Goal: Task Accomplishment & Management: Manage account settings

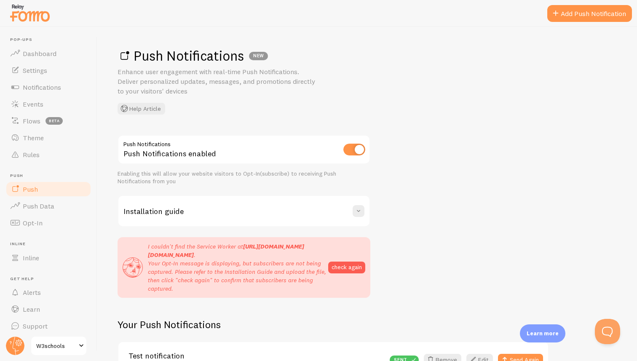
click at [193, 128] on div "Push Notifications NEW Enhance user engagement with real-time Push Notification…" at bounding box center [367, 194] width 540 height 334
click at [175, 249] on p "I couldn't find the Service Worker at [URL][DOMAIN_NAME][DOMAIN_NAME] . Your Op…" at bounding box center [238, 267] width 180 height 51
click at [192, 248] on p "I couldn't find the Service Worker at [URL][DOMAIN_NAME][DOMAIN_NAME] . Your Op…" at bounding box center [238, 267] width 180 height 51
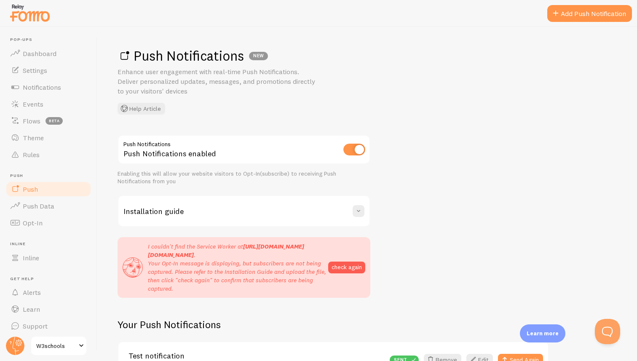
click at [192, 248] on p "I couldn't find the Service Worker at [URL][DOMAIN_NAME][DOMAIN_NAME] . Your Op…" at bounding box center [238, 267] width 180 height 51
click at [201, 248] on p "I couldn't find the Service Worker at [URL][DOMAIN_NAME][DOMAIN_NAME] . Your Op…" at bounding box center [238, 267] width 180 height 51
click at [37, 70] on span "Settings" at bounding box center [35, 70] width 24 height 8
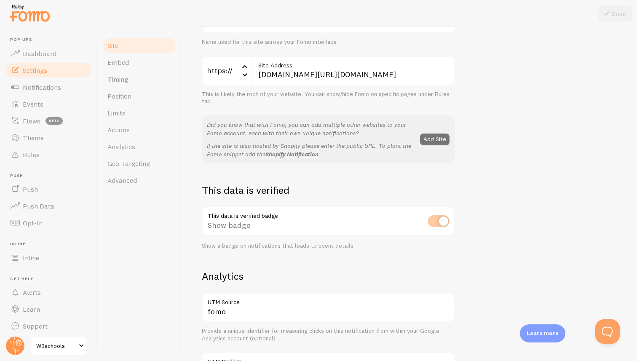
scroll to position [96, 0]
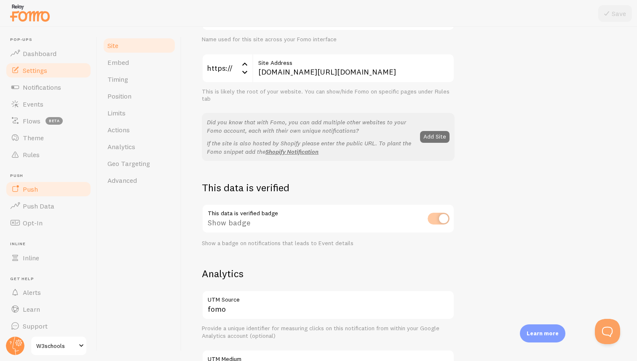
click at [38, 193] on link "Push" at bounding box center [48, 189] width 87 height 17
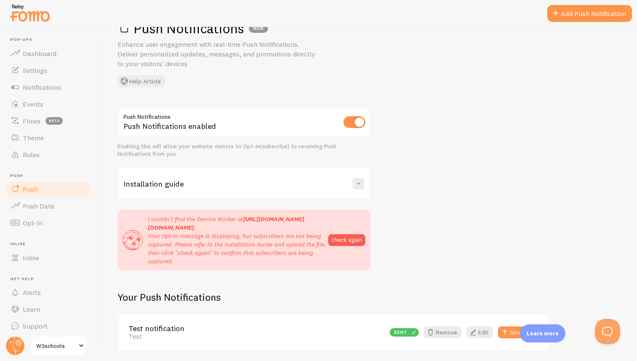
scroll to position [28, 0]
click at [234, 231] on strong "[URL][DOMAIN_NAME][DOMAIN_NAME]" at bounding box center [226, 223] width 156 height 16
click at [246, 231] on strong "[URL][DOMAIN_NAME][DOMAIN_NAME]" at bounding box center [226, 223] width 156 height 16
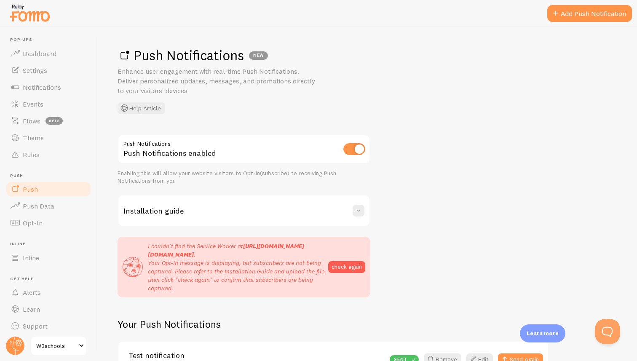
scroll to position [0, 0]
click at [145, 213] on h3 "Installation guide" at bounding box center [154, 212] width 60 height 10
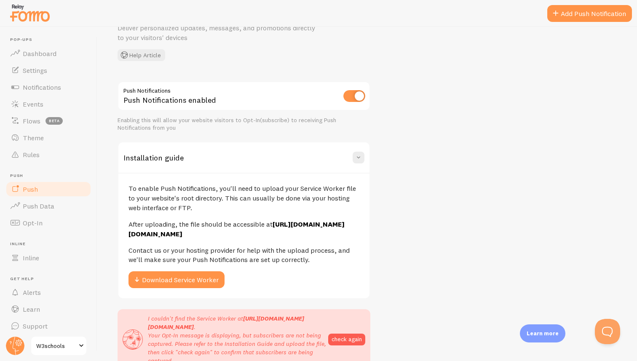
scroll to position [55, 0]
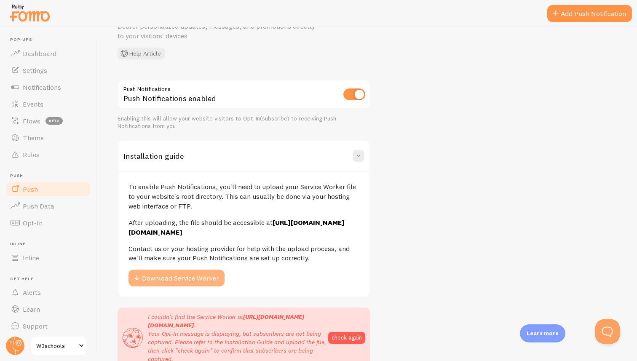
click at [154, 286] on button "Download Service Worker" at bounding box center [177, 278] width 96 height 17
click at [165, 190] on p "To enable Push Notifications, you'll need to upload your Service Worker file to…" at bounding box center [244, 196] width 231 height 29
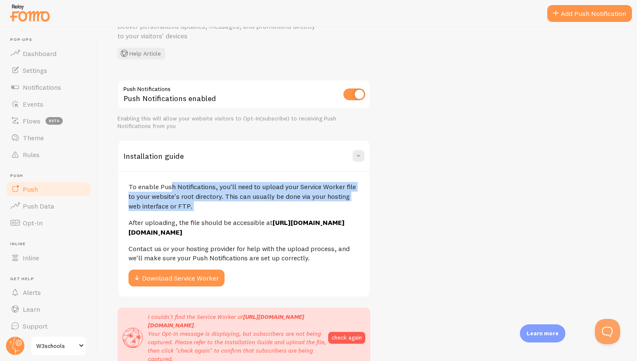
click at [180, 190] on p "To enable Push Notifications, you'll need to upload your Service Worker file to…" at bounding box center [244, 196] width 231 height 29
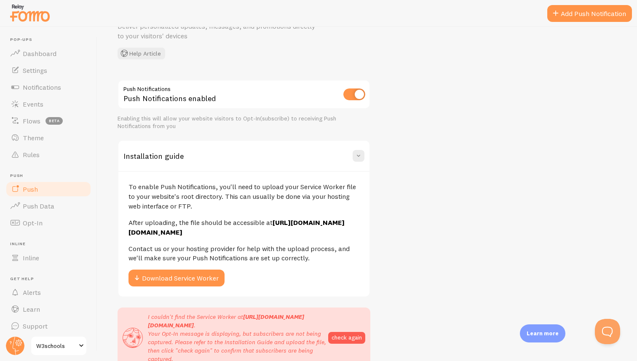
click at [163, 196] on p "To enable Push Notifications, you'll need to upload your Service Worker file to…" at bounding box center [244, 196] width 231 height 29
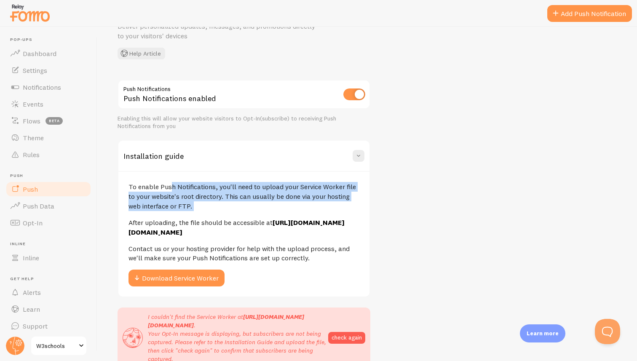
click at [180, 196] on p "To enable Push Notifications, you'll need to upload your Service Worker file to…" at bounding box center [244, 196] width 231 height 29
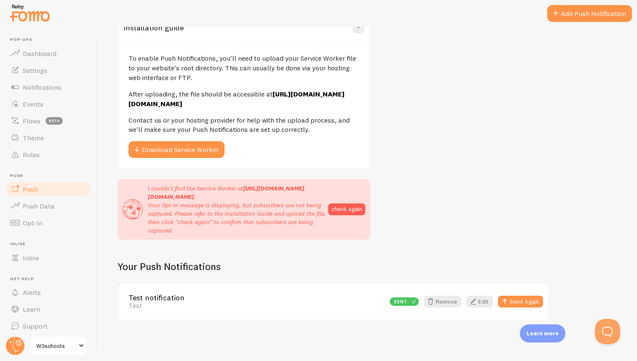
scroll to position [202, 0]
click at [44, 222] on link "Opt-In" at bounding box center [48, 223] width 87 height 17
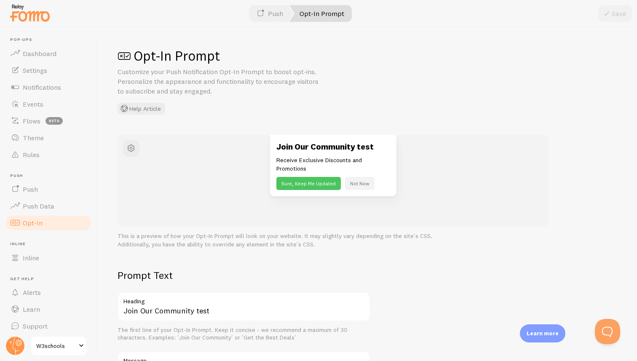
click at [190, 74] on p "Customize your Push Notification Opt-In Prompt to boost opt-ins. Personalize th…" at bounding box center [219, 81] width 202 height 29
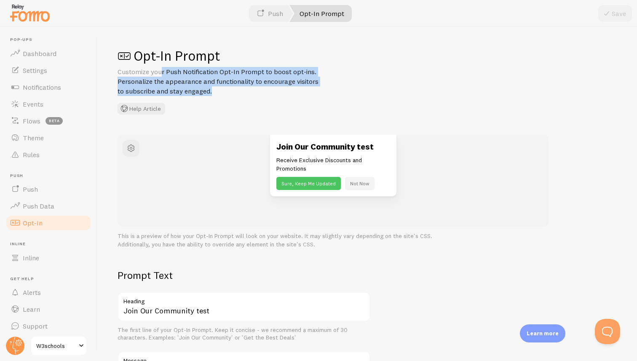
click at [190, 74] on p "Customize your Push Notification Opt-In Prompt to boost opt-ins. Personalize th…" at bounding box center [219, 81] width 202 height 29
click at [200, 75] on p "Customize your Push Notification Opt-In Prompt to boost opt-ins. Personalize th…" at bounding box center [219, 81] width 202 height 29
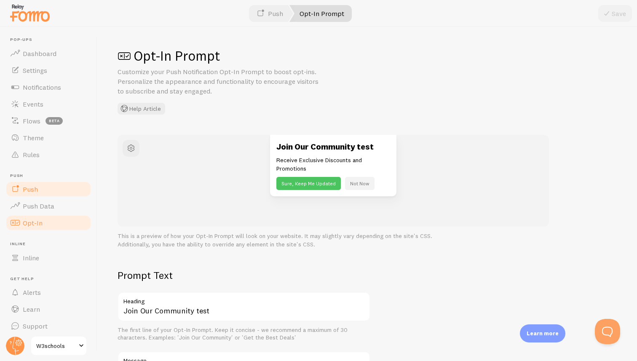
click at [66, 190] on link "Push" at bounding box center [48, 189] width 87 height 17
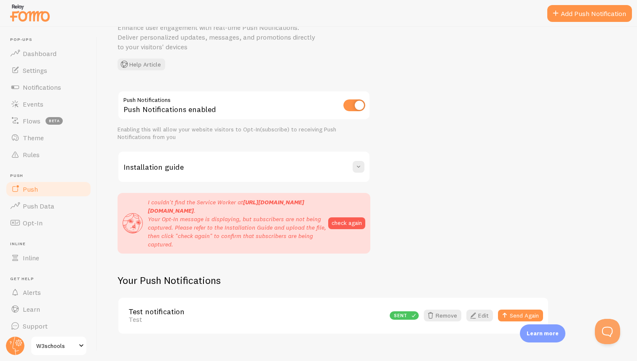
scroll to position [66, 0]
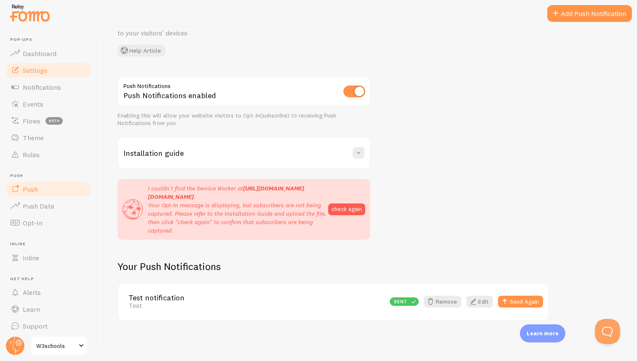
click at [40, 75] on link "Settings" at bounding box center [48, 70] width 87 height 17
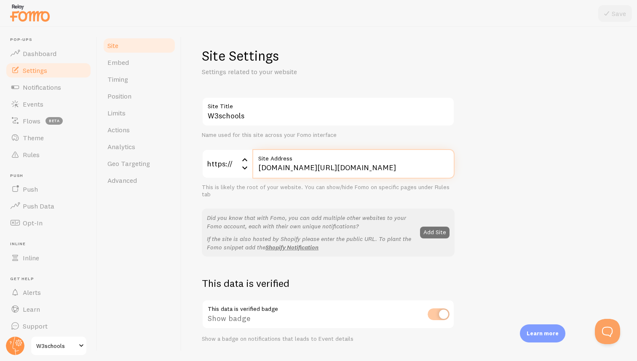
click at [278, 167] on input "www.w3schools.com/html/tryit.asp?filename=tryhtml_default" at bounding box center [354, 164] width 202 height 30
paste input "nextjs-boilerplate-three-xi-61.vercel.app/firebase-messaging-sw.js"
type input "nextjs-boilerplate-three-xi-61.vercel.app"
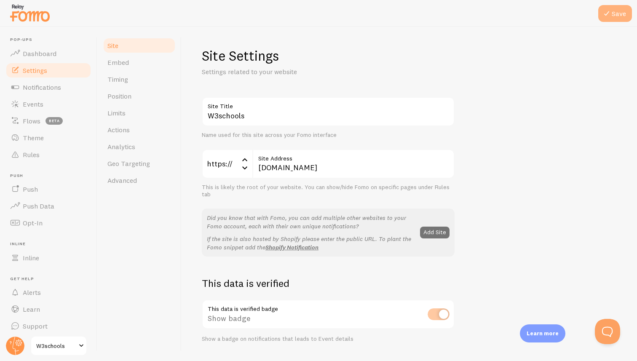
click at [609, 10] on icon at bounding box center [607, 13] width 10 height 10
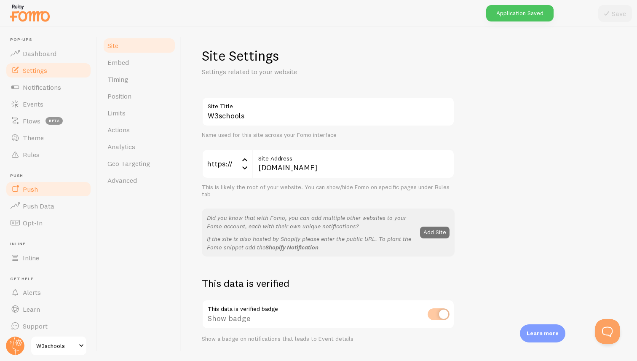
click at [39, 194] on link "Push" at bounding box center [48, 189] width 87 height 17
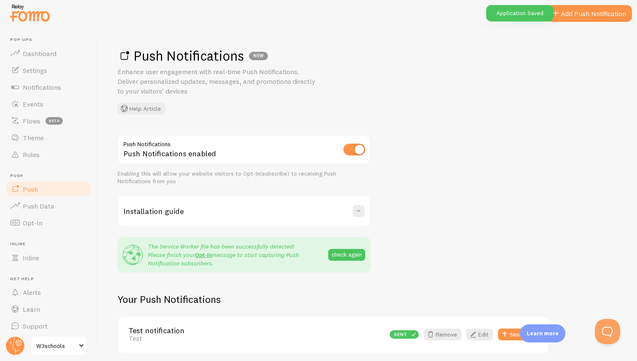
scroll to position [32, 0]
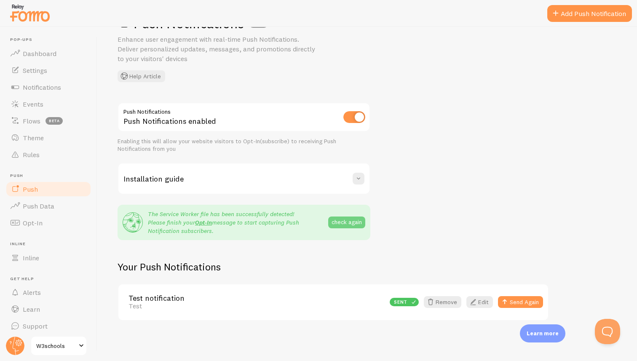
click at [339, 222] on button "check again" at bounding box center [346, 223] width 37 height 12
click at [357, 180] on span at bounding box center [359, 179] width 8 height 8
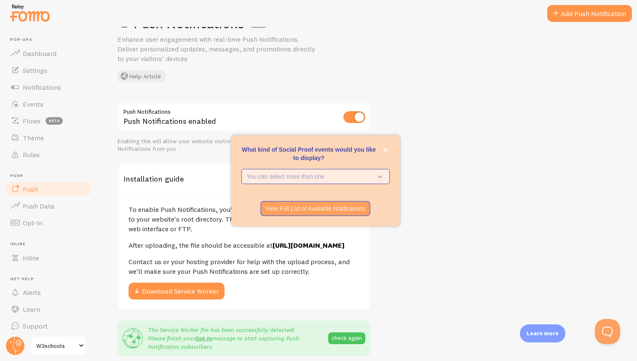
click at [299, 172] on p "You can select more than one" at bounding box center [310, 176] width 126 height 8
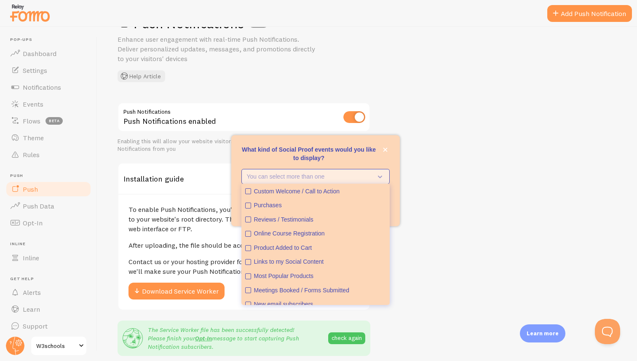
click at [299, 173] on p "You can select more than one" at bounding box center [310, 176] width 126 height 8
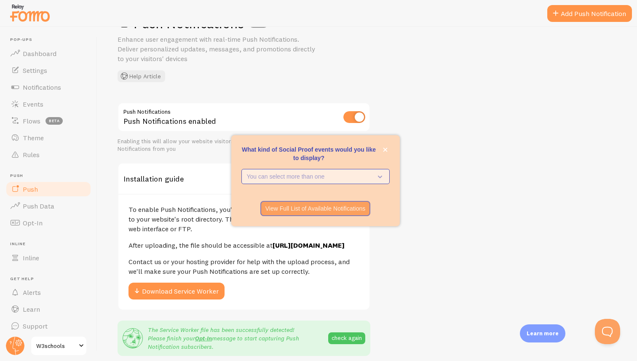
click at [299, 173] on p "You can select more than one" at bounding box center [310, 176] width 126 height 8
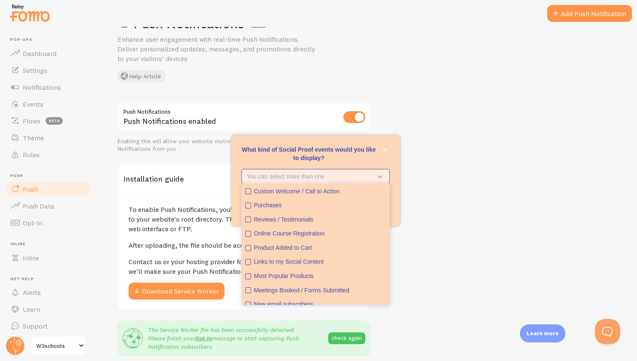
click at [299, 173] on p "You can select more than one" at bounding box center [310, 176] width 126 height 8
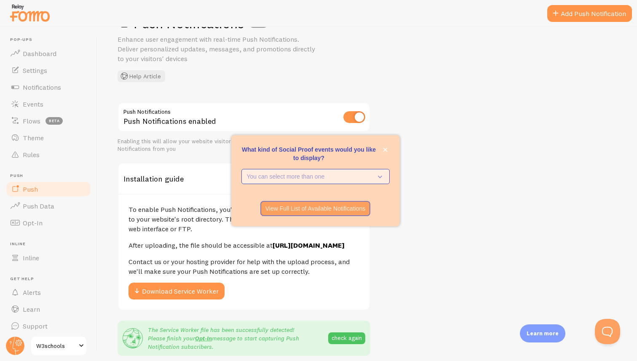
click at [299, 173] on p "You can select more than one" at bounding box center [310, 176] width 126 height 8
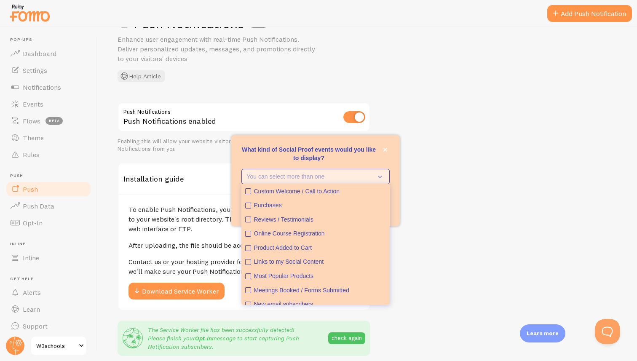
click at [299, 173] on p "You can select more than one" at bounding box center [310, 176] width 126 height 8
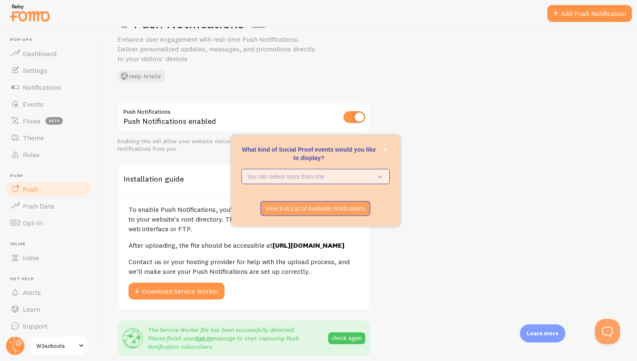
click at [299, 173] on p "You can select more than one" at bounding box center [310, 176] width 126 height 8
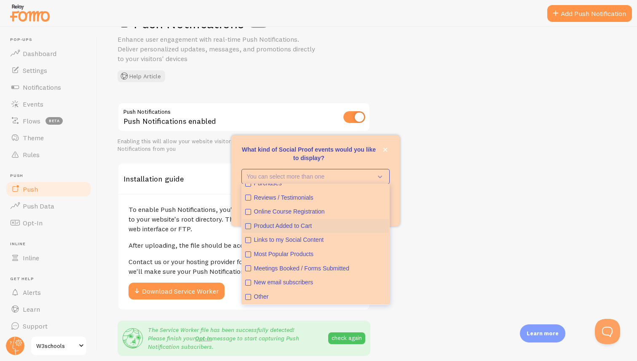
scroll to position [0, 0]
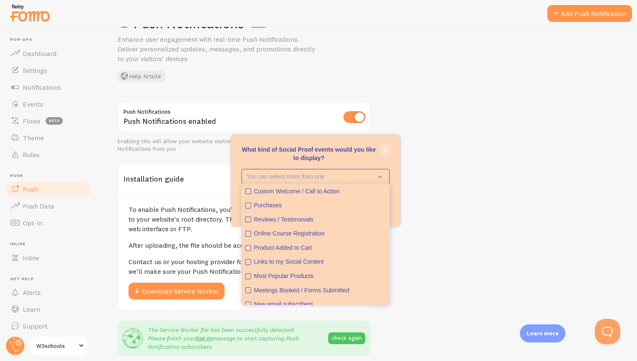
click at [384, 149] on icon "close," at bounding box center [385, 150] width 5 height 5
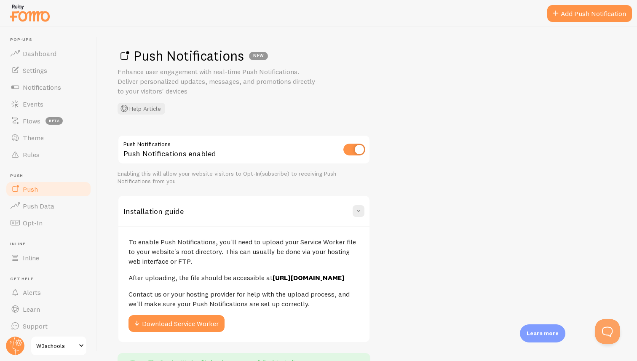
scroll to position [158, 0]
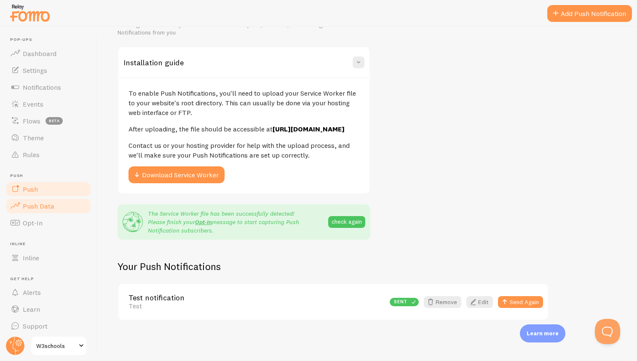
click at [54, 207] on link "Push Data" at bounding box center [48, 206] width 87 height 17
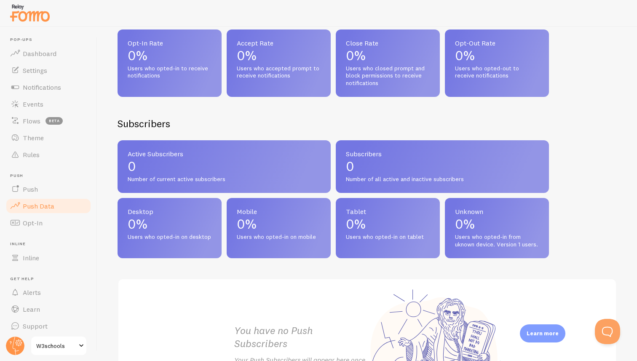
scroll to position [359, 0]
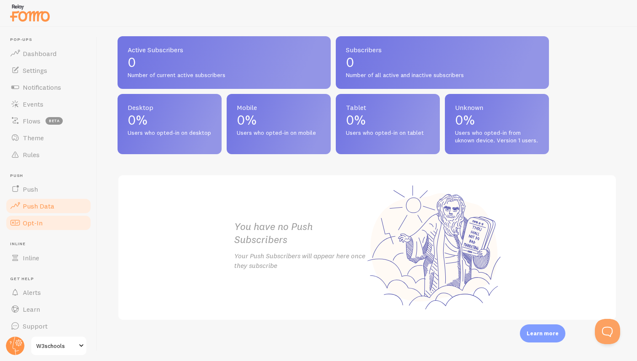
click at [53, 224] on link "Opt-In" at bounding box center [48, 223] width 87 height 17
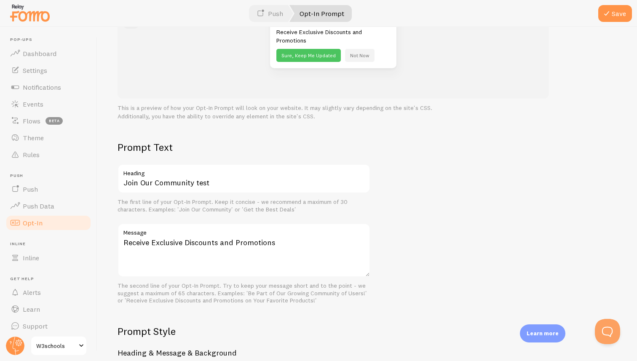
scroll to position [131, 0]
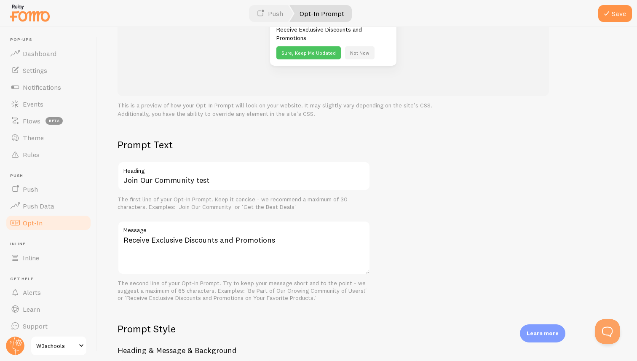
click at [164, 202] on div "The first line of your Opt-In Prompt. Keep it concise - we recommend a maximum …" at bounding box center [244, 203] width 253 height 15
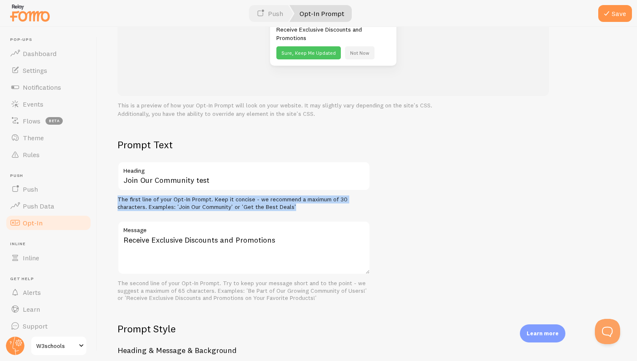
click at [178, 202] on div "The first line of your Opt-In Prompt. Keep it concise - we recommend a maximum …" at bounding box center [244, 203] width 253 height 15
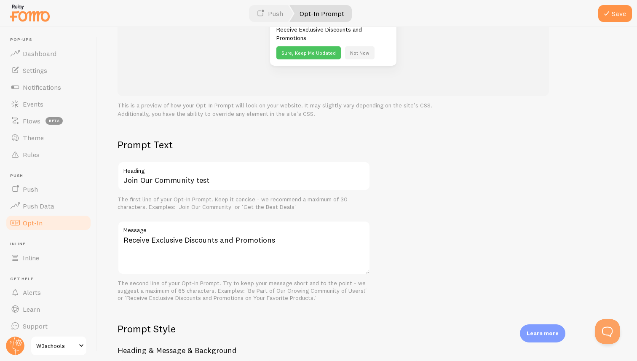
click at [158, 207] on div "The first line of your Opt-In Prompt. Keep it concise - we recommend a maximum …" at bounding box center [244, 203] width 253 height 15
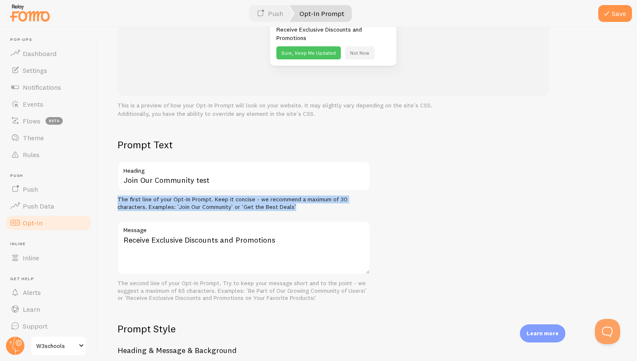
click at [152, 207] on div "The first line of your Opt-In Prompt. Keep it concise - we recommend a maximum …" at bounding box center [244, 203] width 253 height 15
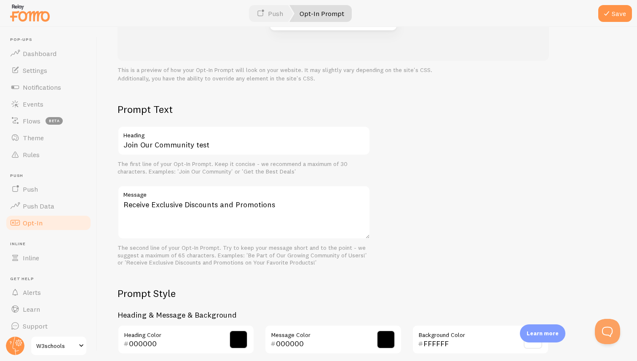
scroll to position [169, 0]
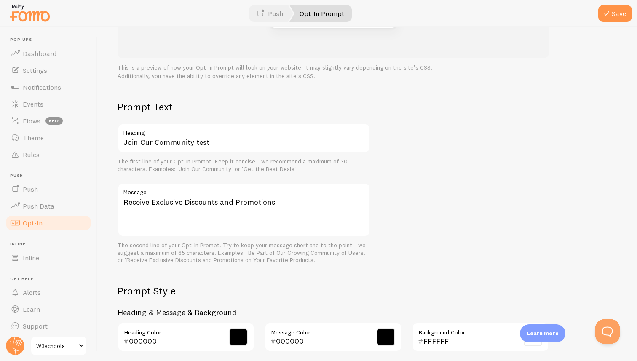
click at [158, 244] on div "The second line of your Opt-In Prompt. Try to keep your message short and to th…" at bounding box center [244, 253] width 253 height 22
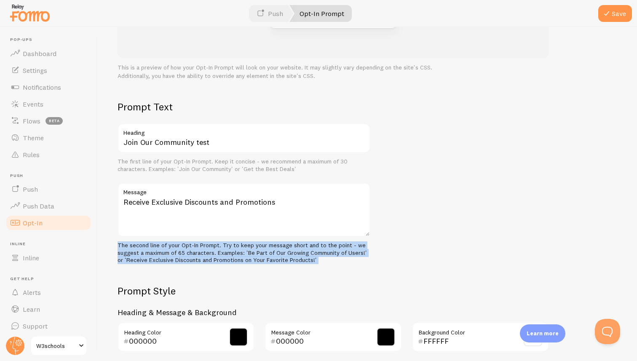
click at [158, 244] on div "The second line of your Opt-In Prompt. Try to keep your message short and to th…" at bounding box center [244, 253] width 253 height 22
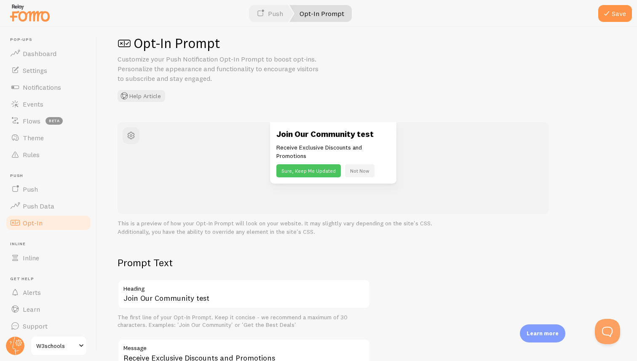
scroll to position [0, 0]
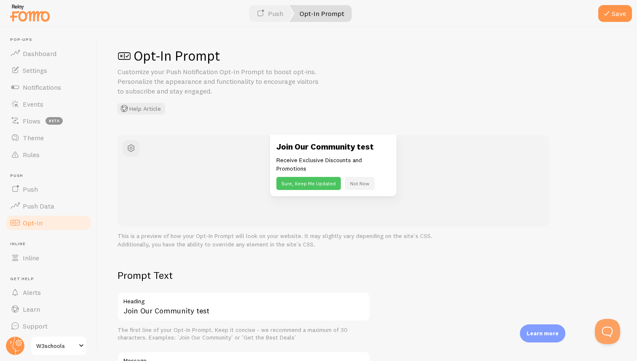
click at [160, 241] on p "This is a preview of how your Opt-In Prompt will look on your website. It may s…" at bounding box center [334, 240] width 432 height 17
click at [153, 239] on p "This is a preview of how your Opt-In Prompt will look on your website. It may s…" at bounding box center [334, 240] width 432 height 17
click at [223, 73] on p "Customize your Push Notification Opt-In Prompt to boost opt-ins. Personalize th…" at bounding box center [219, 81] width 202 height 29
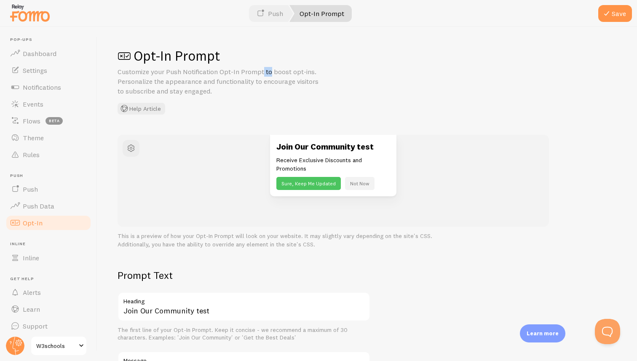
click at [223, 73] on p "Customize your Push Notification Opt-In Prompt to boost opt-ins. Personalize th…" at bounding box center [219, 81] width 202 height 29
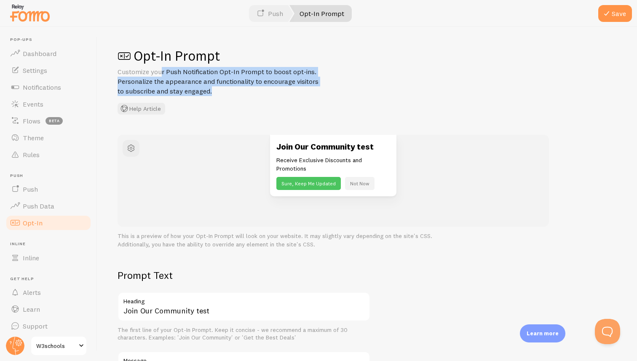
click at [217, 73] on p "Customize your Push Notification Opt-In Prompt to boost opt-ins. Personalize th…" at bounding box center [219, 81] width 202 height 29
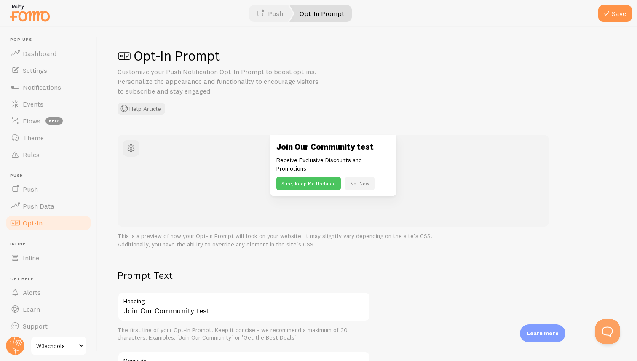
click at [165, 78] on p "Customize your Push Notification Opt-In Prompt to boost opt-ins. Personalize th…" at bounding box center [219, 81] width 202 height 29
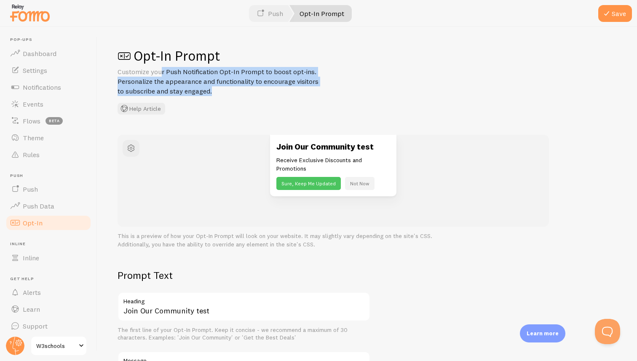
click at [178, 82] on p "Customize your Push Notification Opt-In Prompt to boost opt-ins. Personalize th…" at bounding box center [219, 81] width 202 height 29
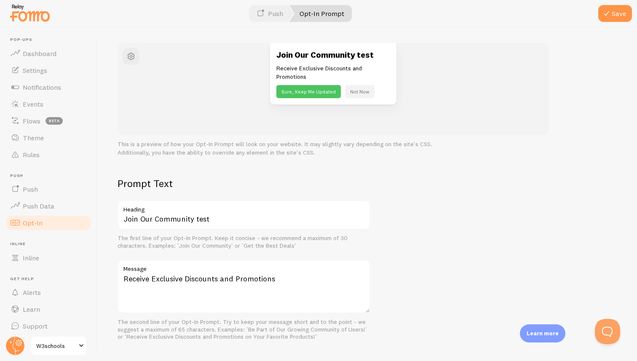
scroll to position [92, 0]
click at [607, 15] on span at bounding box center [607, 13] width 10 height 10
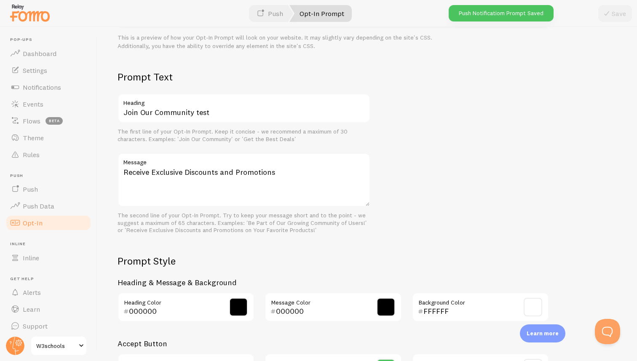
scroll to position [199, 0]
click at [48, 206] on span "Push Data" at bounding box center [39, 206] width 32 height 8
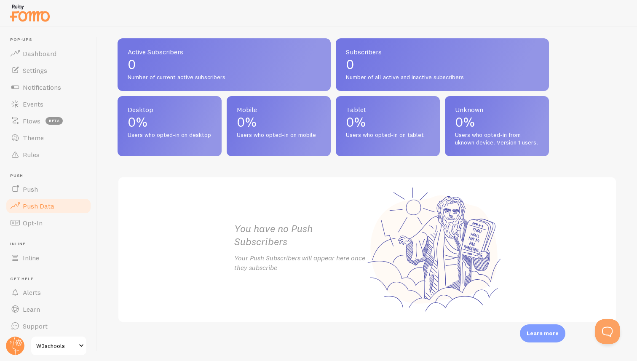
scroll to position [359, 0]
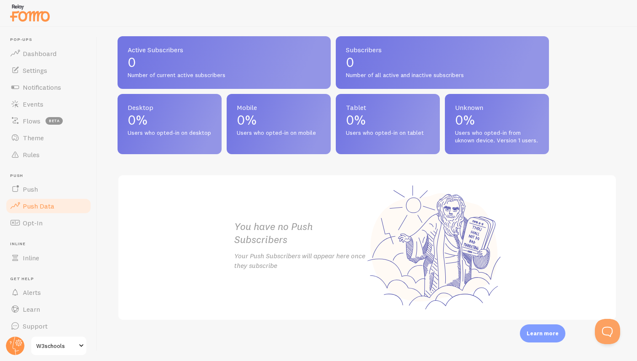
click at [249, 255] on p "Your Push Subscribers will appear here once they subscribe" at bounding box center [300, 260] width 133 height 19
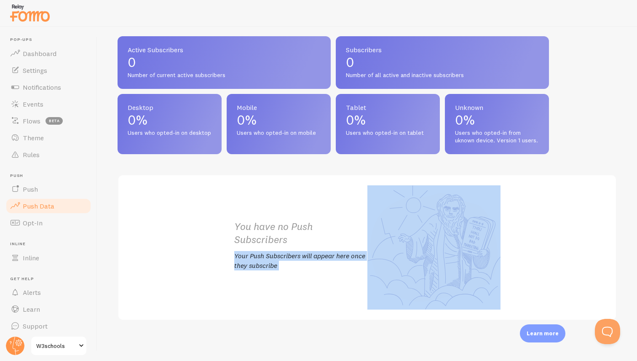
click at [240, 255] on p "Your Push Subscribers will appear here once they subscribe" at bounding box center [300, 260] width 133 height 19
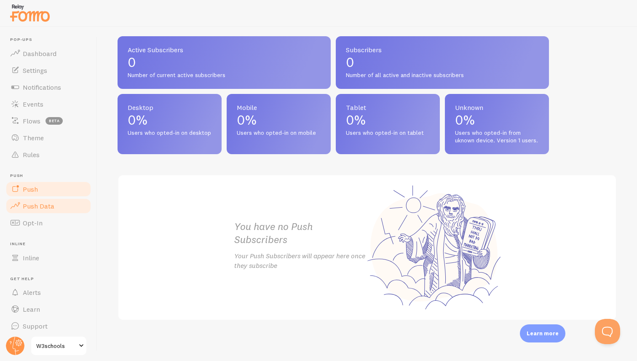
click at [56, 184] on link "Push" at bounding box center [48, 189] width 87 height 17
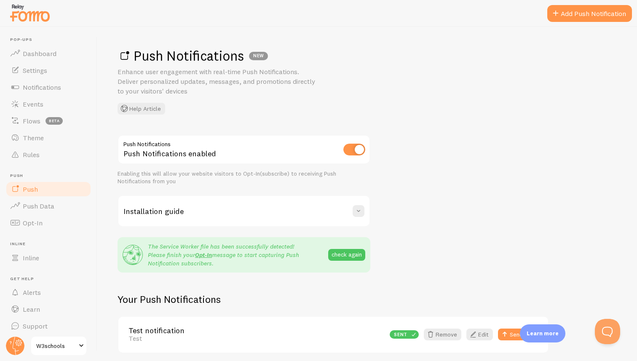
scroll to position [32, 0]
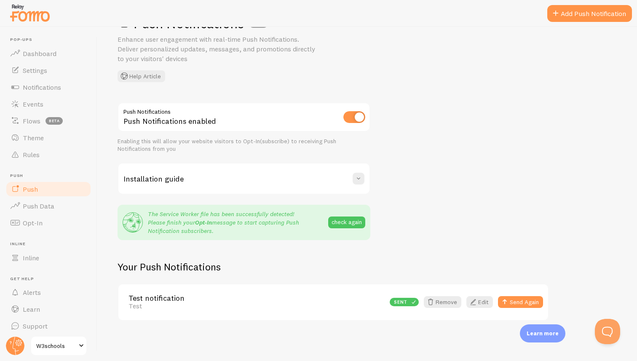
click at [204, 222] on link "Opt-In" at bounding box center [203, 223] width 17 height 8
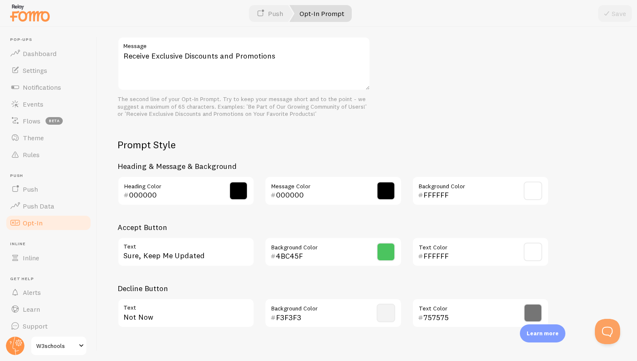
scroll to position [329, 0]
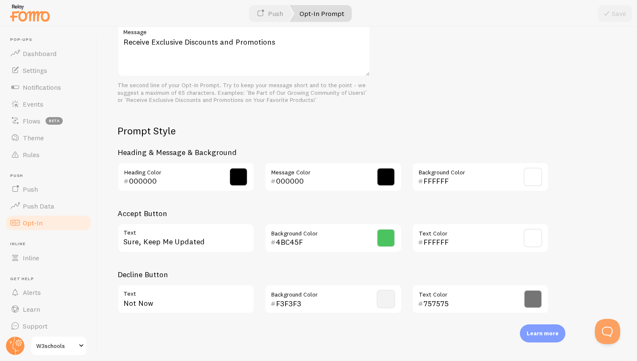
click at [543, 333] on p "Learn more" at bounding box center [543, 334] width 32 height 8
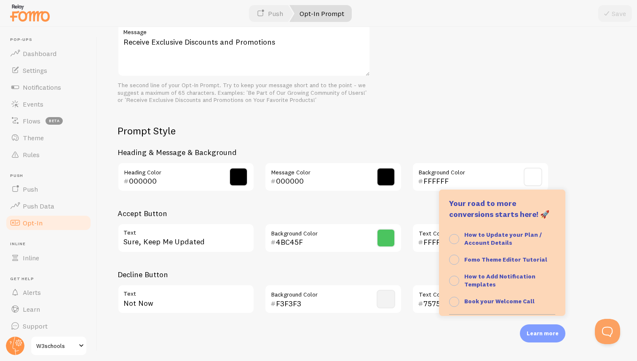
scroll to position [86, 0]
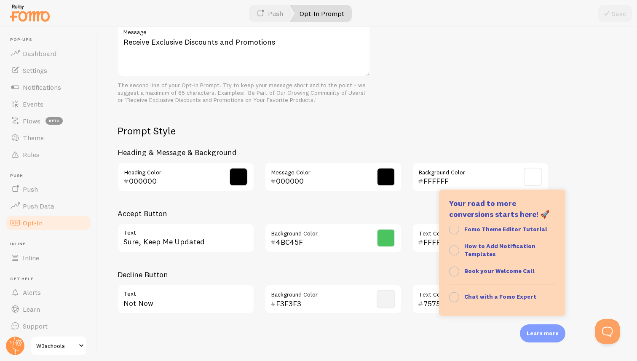
click at [409, 327] on div "Opt-In Prompt Customize your Push Notification Opt-In Prompt to boost opt-ins. …" at bounding box center [367, 194] width 540 height 334
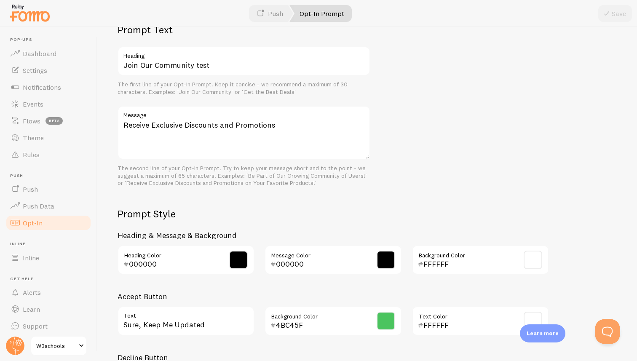
scroll to position [236, 0]
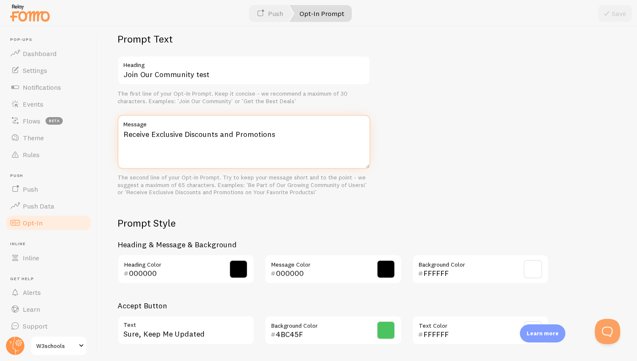
click at [161, 141] on textarea "Receive Exclusive Discounts and Promotions" at bounding box center [244, 142] width 253 height 54
type textarea "Receive Exclusive Discounts and Promotions"
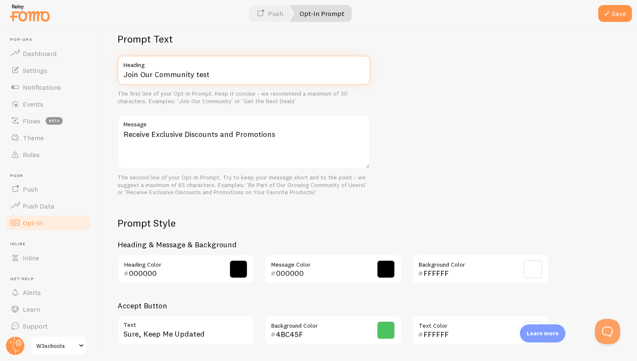
click at [255, 74] on input "Join Our Community test" at bounding box center [244, 71] width 253 height 30
click at [599, 5] on button "Save" at bounding box center [616, 13] width 34 height 17
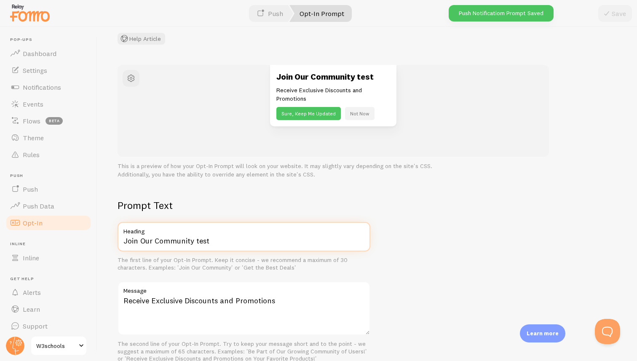
scroll to position [0, 0]
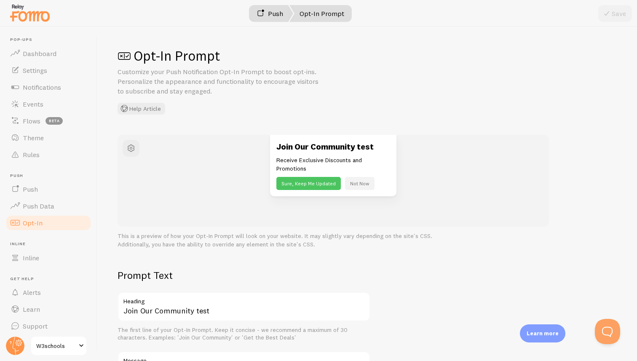
click at [267, 15] on link "Push" at bounding box center [270, 13] width 47 height 17
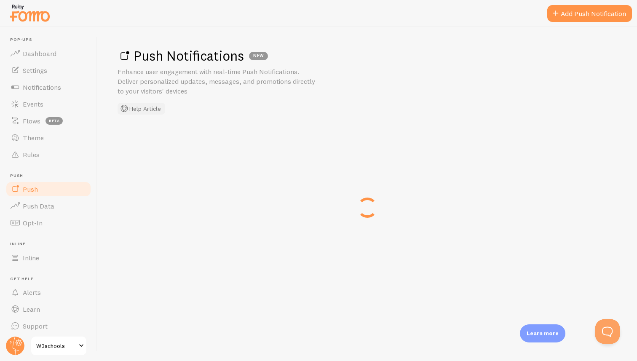
click at [142, 106] on button "Help Article" at bounding box center [142, 109] width 48 height 12
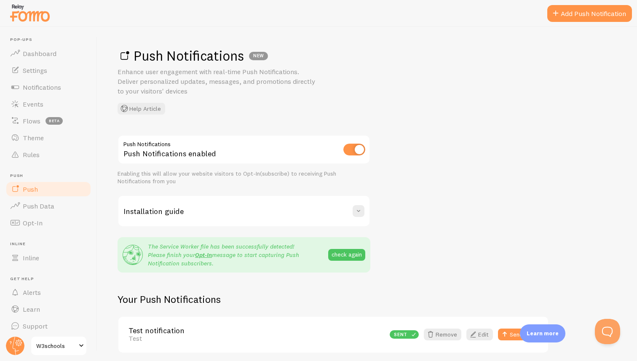
scroll to position [32, 0]
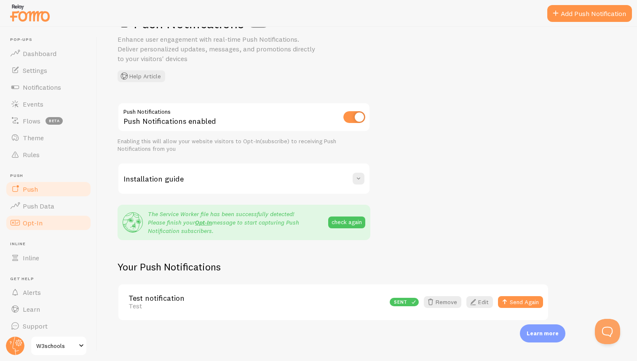
click at [43, 230] on link "Opt-In" at bounding box center [48, 223] width 87 height 17
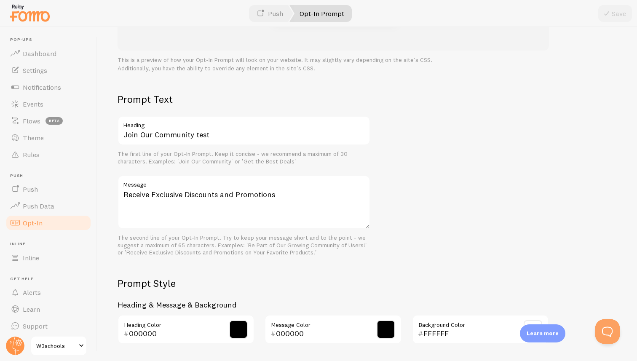
scroll to position [329, 0]
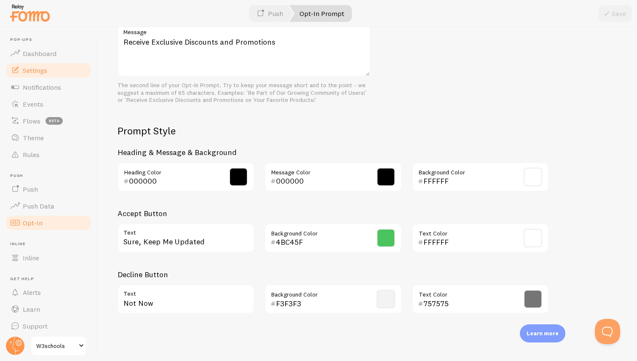
click at [39, 74] on span "Settings" at bounding box center [35, 70] width 24 height 8
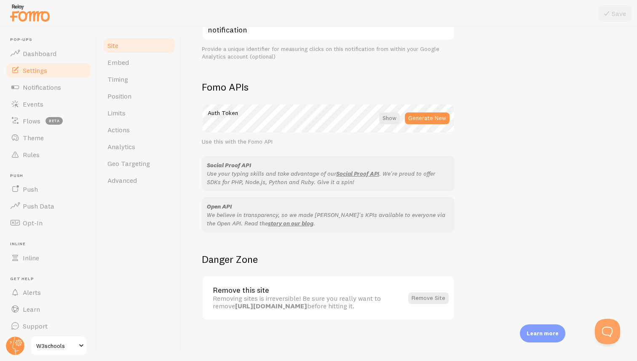
scroll to position [427, 0]
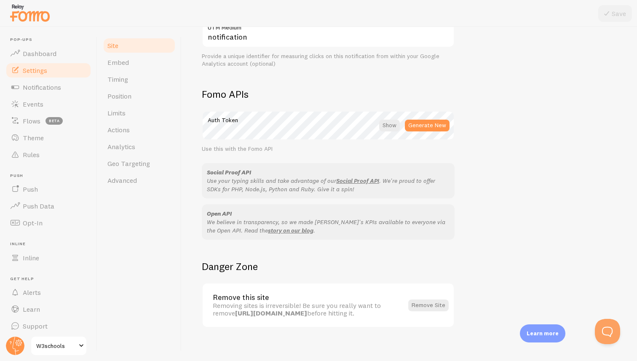
click at [267, 180] on p "Use your typing skills and take advantage of our Social Proof API . We're proud…" at bounding box center [328, 185] width 243 height 17
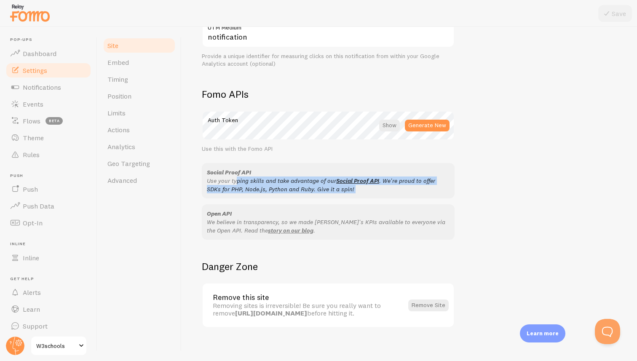
click at [257, 180] on p "Use your typing skills and take advantage of our Social Proof API . We're proud…" at bounding box center [328, 185] width 243 height 17
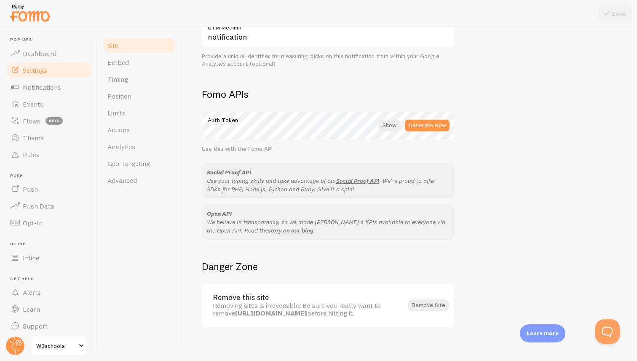
click at [230, 180] on p "Use your typing skills and take advantage of our Social Proof API . We're proud…" at bounding box center [328, 185] width 243 height 17
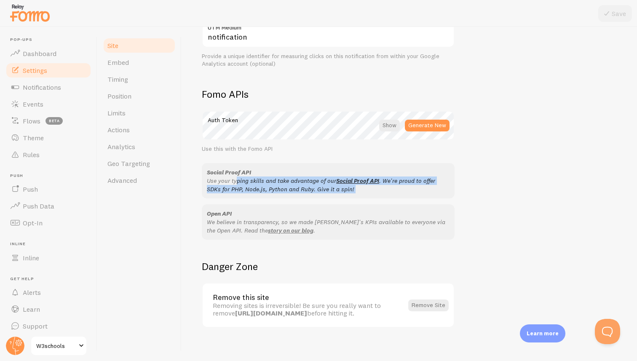
click at [230, 180] on p "Use your typing skills and take advantage of our Social Proof API . We're proud…" at bounding box center [328, 185] width 243 height 17
click at [242, 180] on p "Use your typing skills and take advantage of our Social Proof API . We're proud…" at bounding box center [328, 185] width 243 height 17
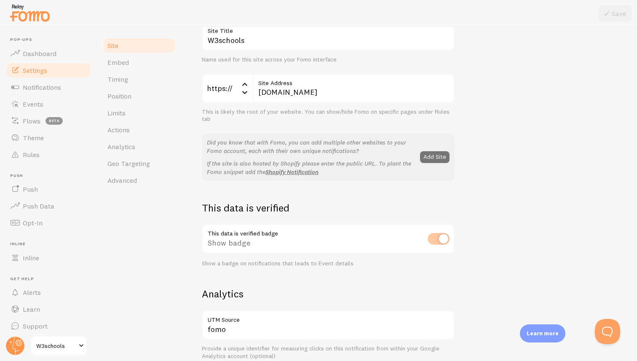
scroll to position [16, 0]
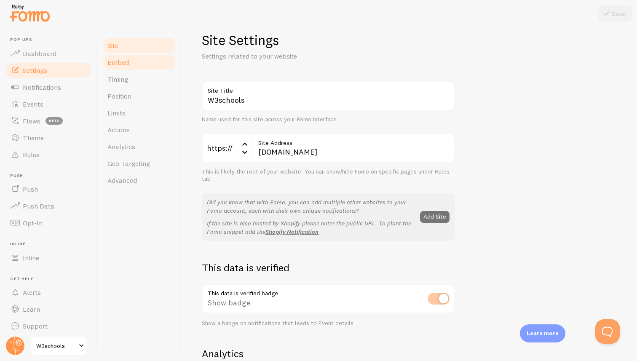
click at [139, 59] on link "Embed" at bounding box center [139, 62] width 74 height 17
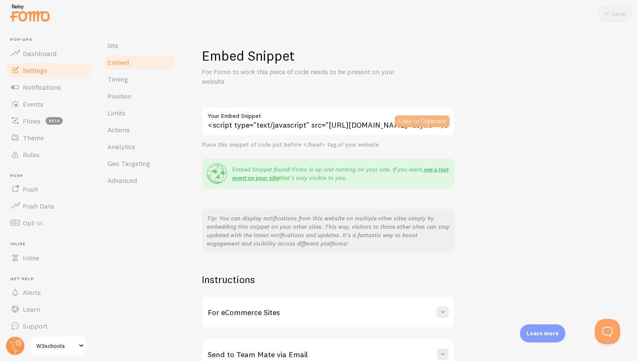
click at [413, 124] on button "Copy to Clipboard" at bounding box center [422, 122] width 55 height 12
click at [263, 178] on link "see a test event on your site" at bounding box center [340, 174] width 217 height 16
click at [274, 150] on div "<script type="text/javascript" src="https://load.fomo.com/api/v1/WitfmHqbyNCRpR…" at bounding box center [328, 180] width 253 height 147
click at [125, 44] on link "Site" at bounding box center [139, 45] width 74 height 17
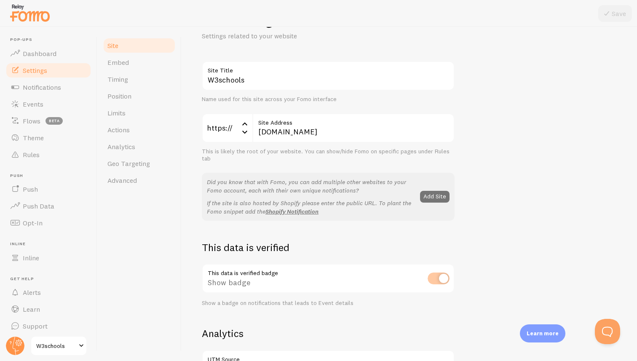
scroll to position [32, 0]
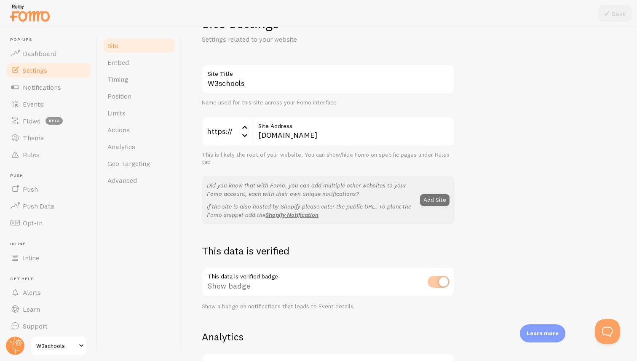
click at [263, 184] on p "Did you know that with Fomo, you can add multiple other websites to your Fomo a…" at bounding box center [311, 189] width 208 height 17
click at [269, 185] on p "Did you know that with Fomo, you can add multiple other websites to your Fomo a…" at bounding box center [311, 189] width 208 height 17
click at [285, 184] on p "Did you know that with Fomo, you can add multiple other websites to your Fomo a…" at bounding box center [311, 189] width 208 height 17
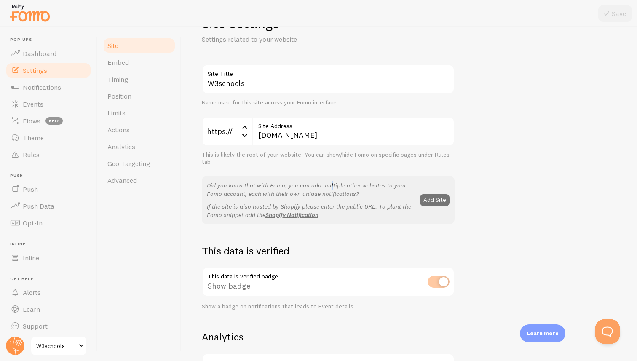
click at [285, 184] on p "Did you know that with Fomo, you can add multiple other websites to your Fomo a…" at bounding box center [311, 189] width 208 height 17
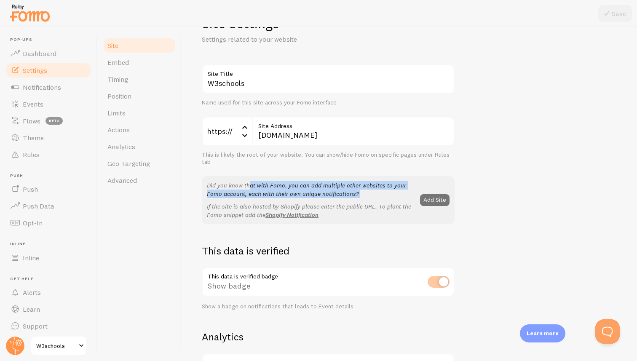
click at [295, 184] on p "Did you know that with Fomo, you can add multiple other websites to your Fomo a…" at bounding box center [311, 189] width 208 height 17
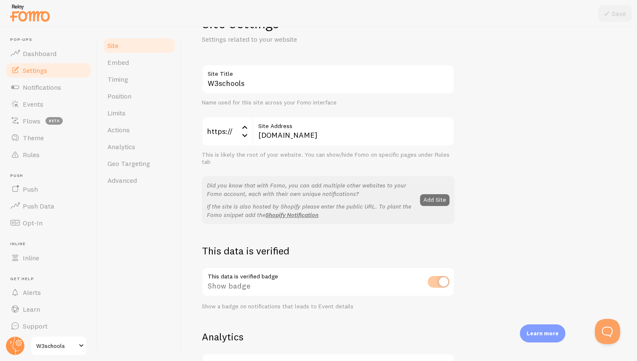
click at [277, 189] on p "Did you know that with Fomo, you can add multiple other websites to your Fomo a…" at bounding box center [311, 189] width 208 height 17
click at [228, 204] on p "If the site is also hosted by Shopify please enter the public URL. To plant the…" at bounding box center [311, 210] width 208 height 17
click at [239, 205] on p "If the site is also hosted by Shopify please enter the public URL. To plant the…" at bounding box center [311, 210] width 208 height 17
click at [226, 214] on p "If the site is also hosted by Shopify please enter the public URL. To plant the…" at bounding box center [311, 210] width 208 height 17
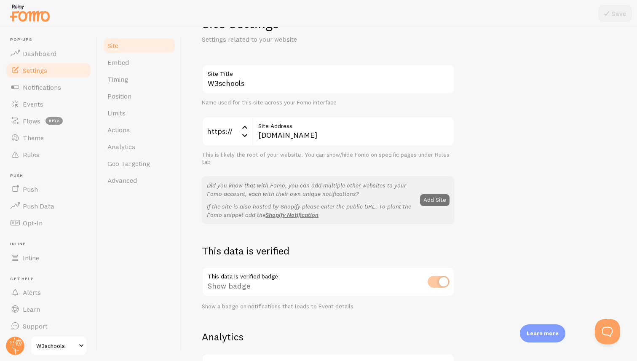
click at [226, 214] on p "If the site is also hosted by Shopify please enter the public URL. To plant the…" at bounding box center [311, 210] width 208 height 17
click at [236, 214] on p "If the site is also hosted by Shopify please enter the public URL. To plant the…" at bounding box center [311, 210] width 208 height 17
click at [273, 215] on link "Shopify Notification" at bounding box center [292, 215] width 53 height 8
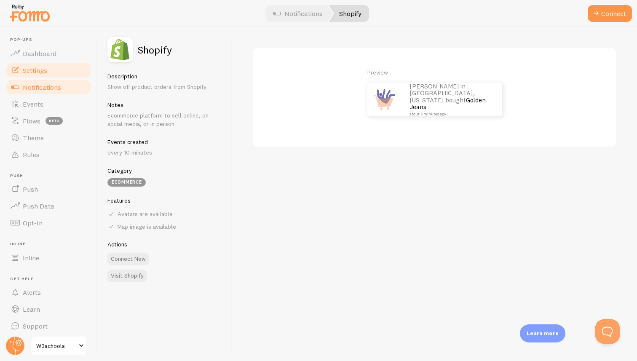
click at [40, 68] on span "Settings" at bounding box center [35, 70] width 24 height 8
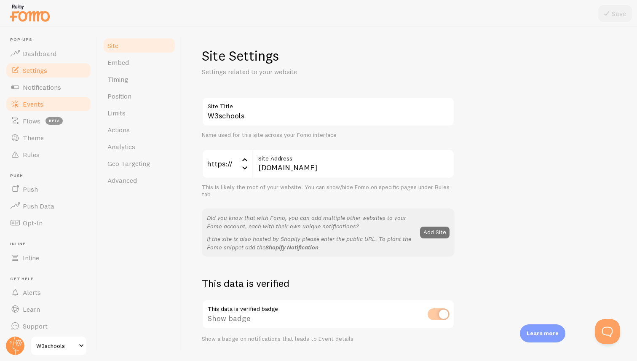
click at [36, 103] on span "Events" at bounding box center [33, 104] width 21 height 8
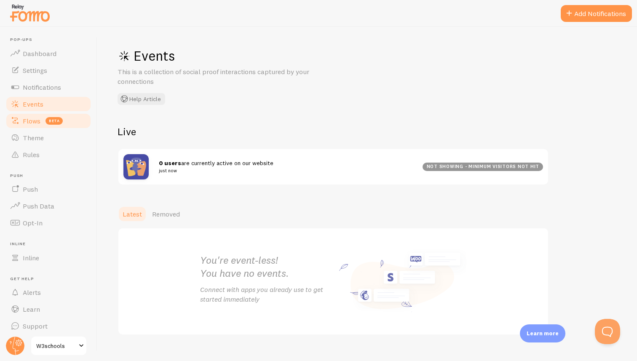
click at [32, 120] on span "Flows" at bounding box center [32, 121] width 18 height 8
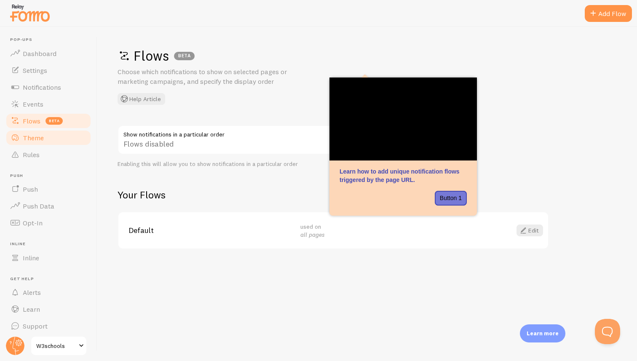
click at [37, 141] on span "Theme" at bounding box center [33, 138] width 21 height 8
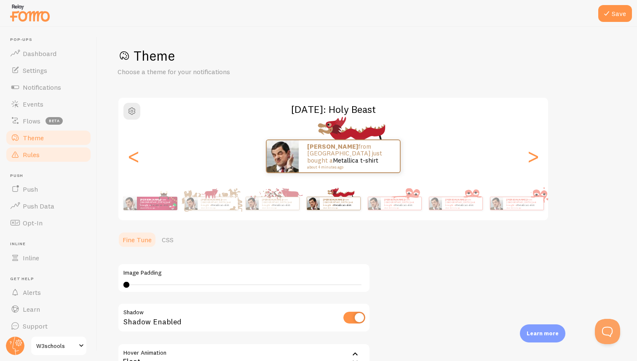
click at [43, 152] on link "Rules" at bounding box center [48, 154] width 87 height 17
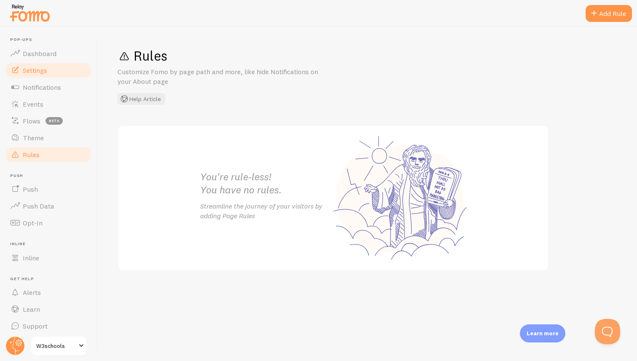
click at [43, 70] on span "Settings" at bounding box center [35, 70] width 24 height 8
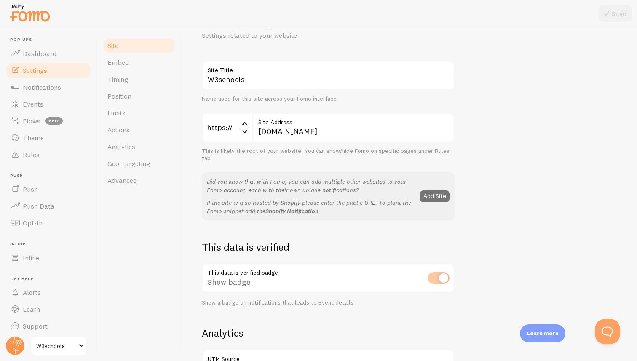
scroll to position [56, 0]
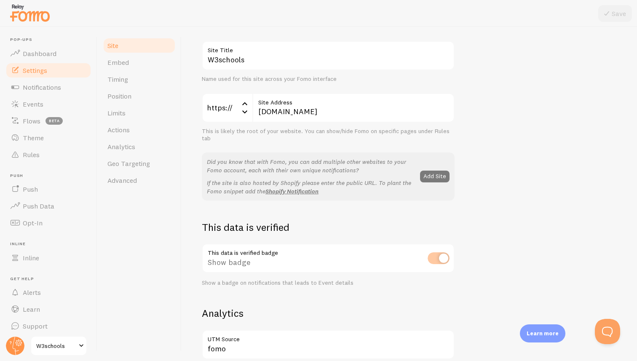
click at [423, 181] on button "Add Site" at bounding box center [435, 177] width 30 height 12
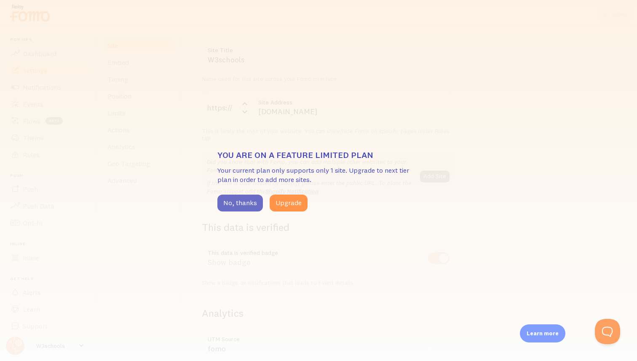
click at [244, 200] on button "No, thanks" at bounding box center [241, 203] width 46 height 17
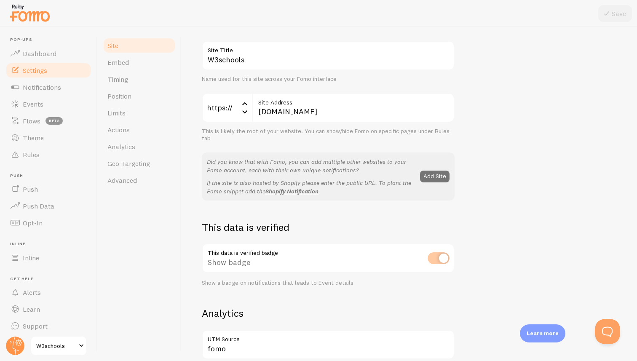
click at [234, 130] on div "This is likely the root of your website. You can show/hide Fomo on specific pag…" at bounding box center [328, 135] width 253 height 15
click at [251, 130] on div "This is likely the root of your website. You can show/hide Fomo on specific pag…" at bounding box center [328, 135] width 253 height 15
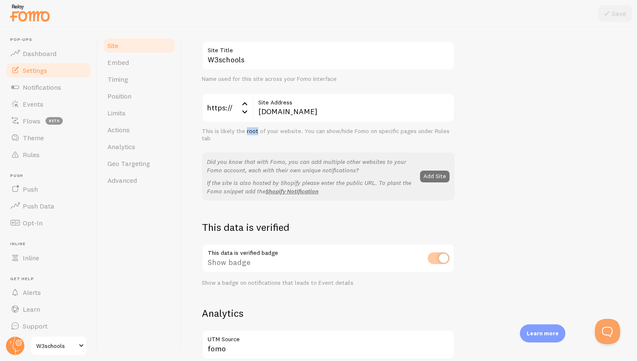
click at [251, 130] on div "This is likely the root of your website. You can show/hide Fomo on specific pag…" at bounding box center [328, 135] width 253 height 15
click at [255, 131] on div "This is likely the root of your website. You can show/hide Fomo on specific pag…" at bounding box center [328, 135] width 253 height 15
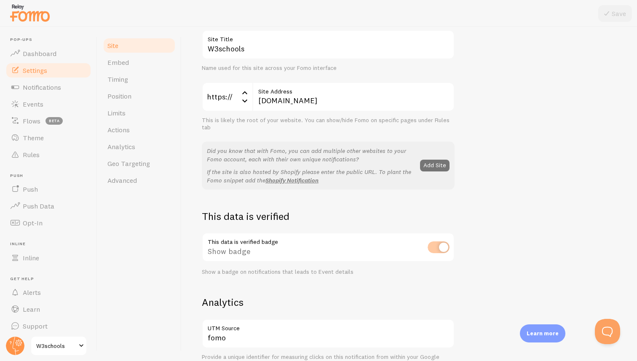
scroll to position [0, 0]
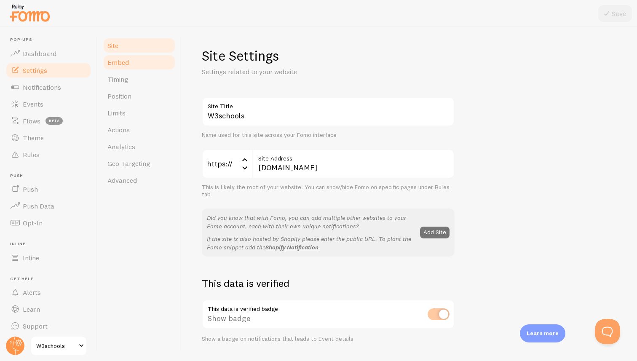
click at [133, 60] on link "Embed" at bounding box center [139, 62] width 74 height 17
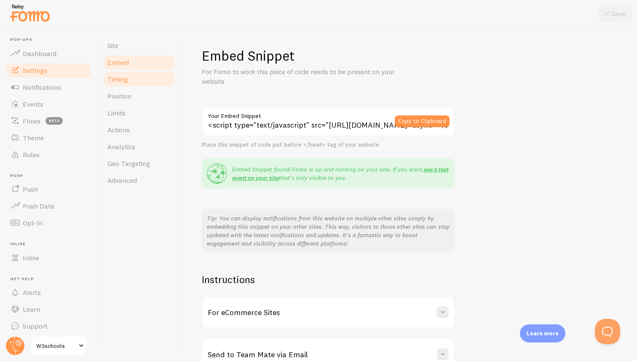
click at [148, 80] on link "Timing" at bounding box center [139, 79] width 74 height 17
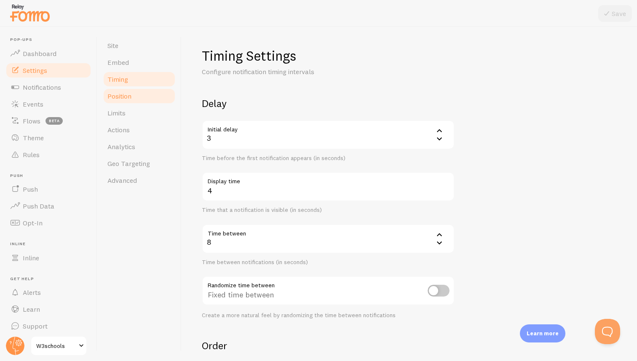
click at [148, 101] on link "Position" at bounding box center [139, 96] width 74 height 17
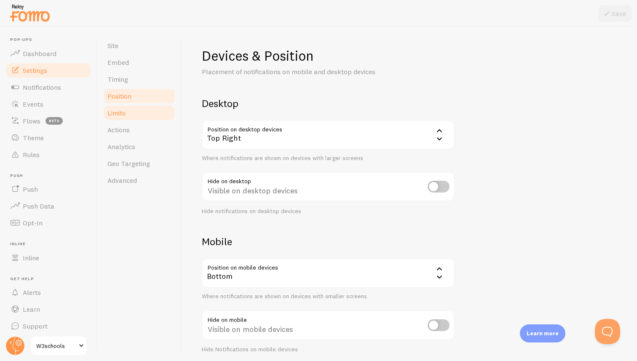
click at [145, 110] on link "Limits" at bounding box center [139, 113] width 74 height 17
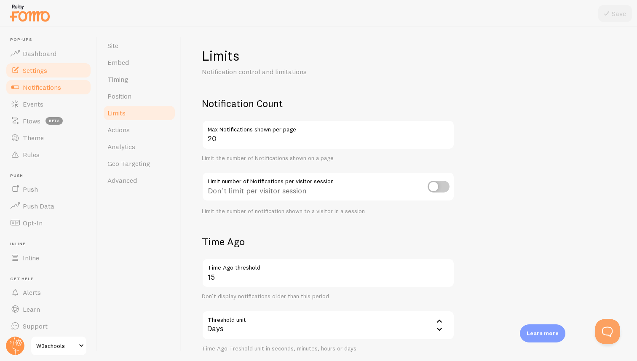
click at [70, 83] on link "Notifications" at bounding box center [48, 87] width 87 height 17
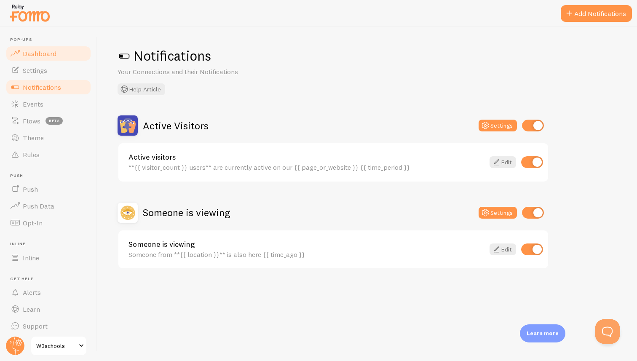
click at [56, 57] on link "Dashboard" at bounding box center [48, 53] width 87 height 17
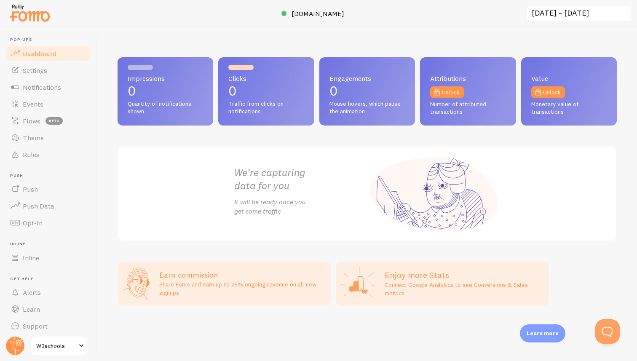
click at [155, 102] on span "Quantity of notifications shown" at bounding box center [165, 107] width 75 height 15
click at [184, 103] on span "Quantity of notifications shown" at bounding box center [165, 107] width 75 height 15
click at [47, 201] on link "Push Data" at bounding box center [48, 206] width 87 height 17
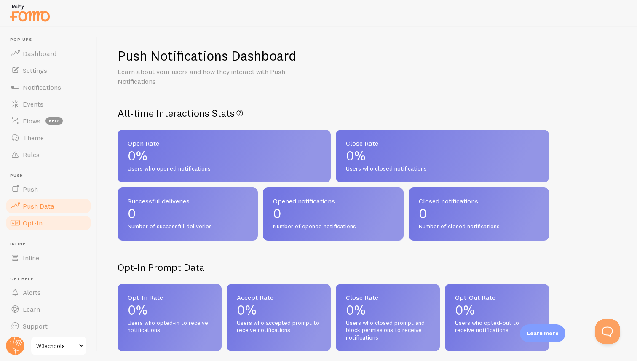
click at [35, 219] on span "Opt-In" at bounding box center [33, 223] width 20 height 8
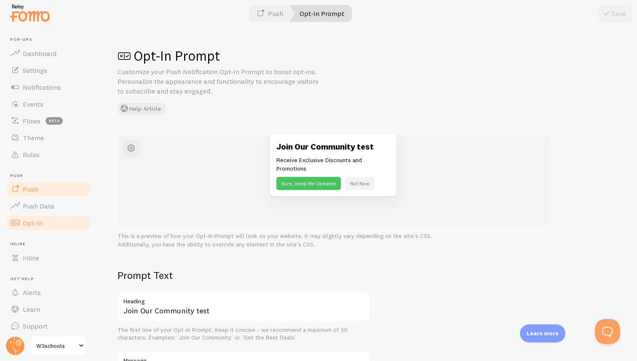
click at [39, 187] on link "Push" at bounding box center [48, 189] width 87 height 17
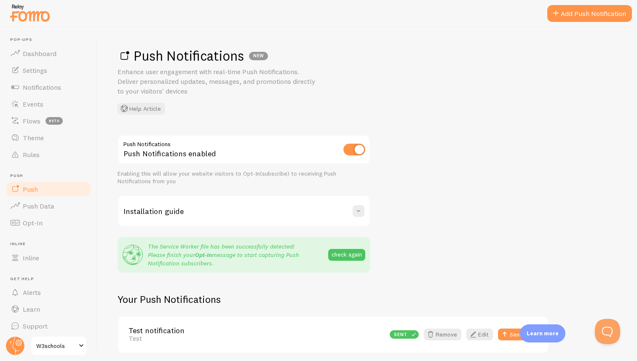
click at [209, 255] on link "Opt-In" at bounding box center [203, 255] width 17 height 8
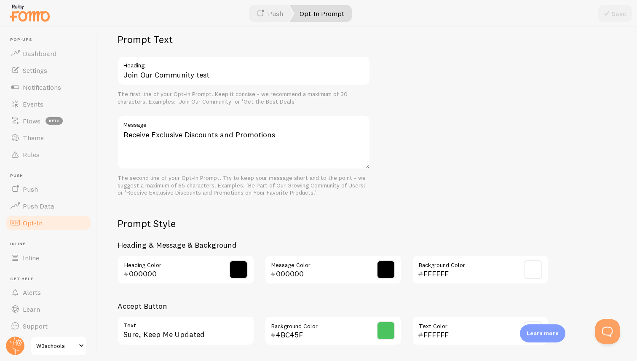
scroll to position [329, 0]
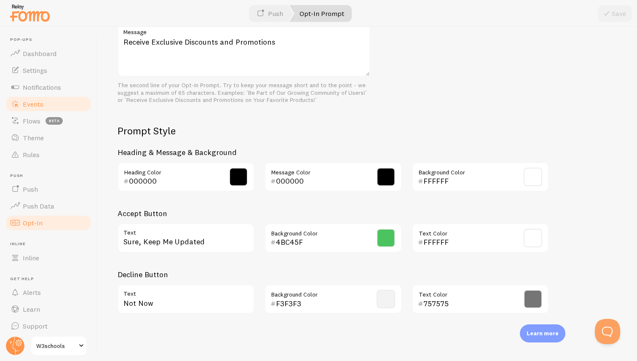
click at [44, 109] on link "Events" at bounding box center [48, 104] width 87 height 17
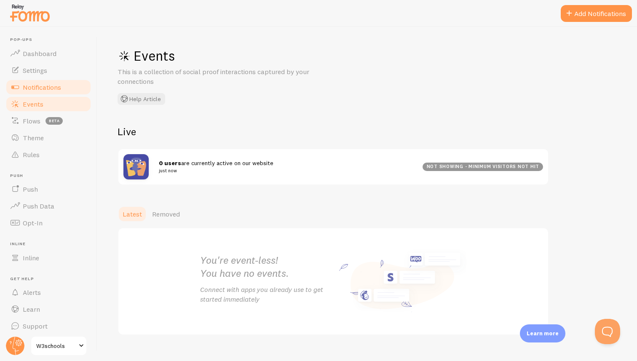
click at [47, 90] on span "Notifications" at bounding box center [42, 87] width 38 height 8
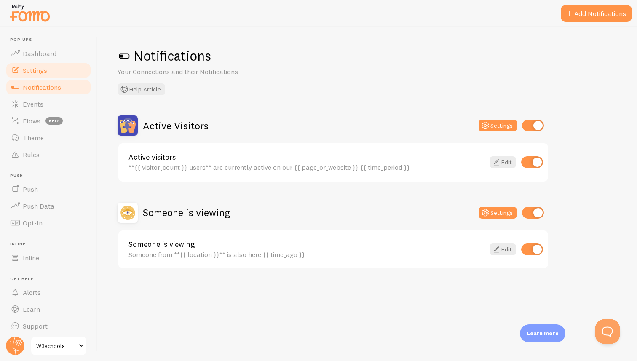
click at [44, 76] on link "Settings" at bounding box center [48, 70] width 87 height 17
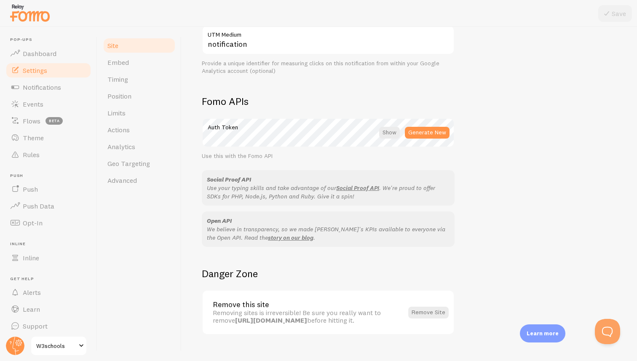
scroll to position [418, 0]
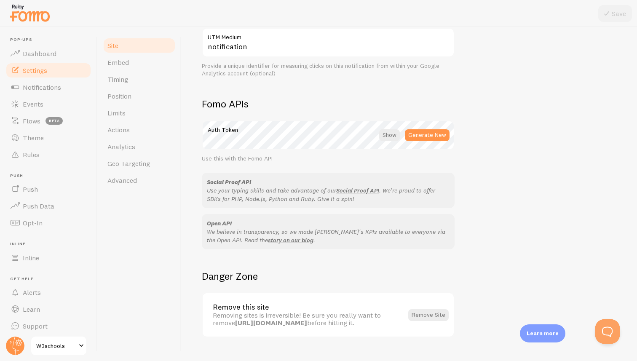
click at [244, 188] on p "Use your typing skills and take advantage of our Social Proof API . We're proud…" at bounding box center [328, 194] width 243 height 17
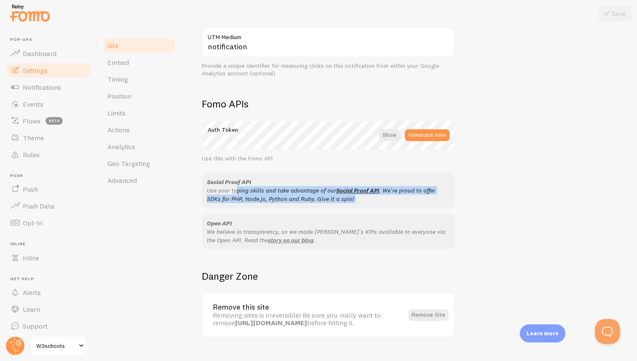
click at [255, 188] on p "Use your typing skills and take advantage of our Social Proof API . We're proud…" at bounding box center [328, 194] width 243 height 17
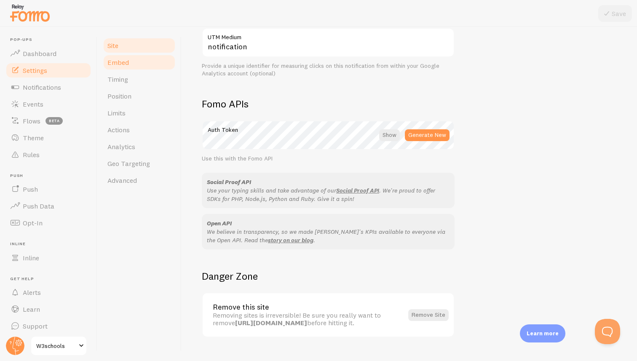
click at [132, 69] on link "Embed" at bounding box center [139, 62] width 74 height 17
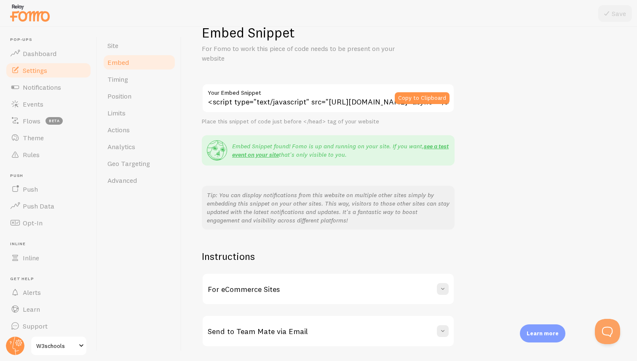
scroll to position [37, 0]
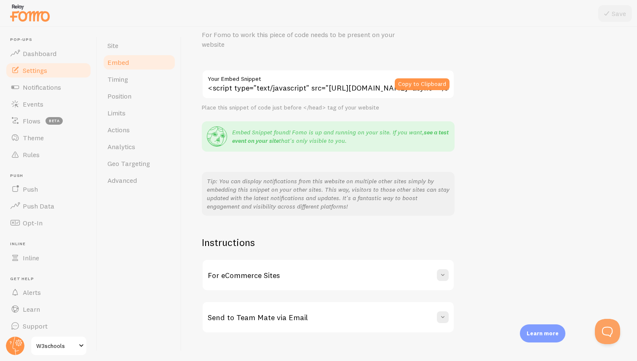
click at [250, 142] on link "see a test event on your site" at bounding box center [340, 137] width 217 height 16
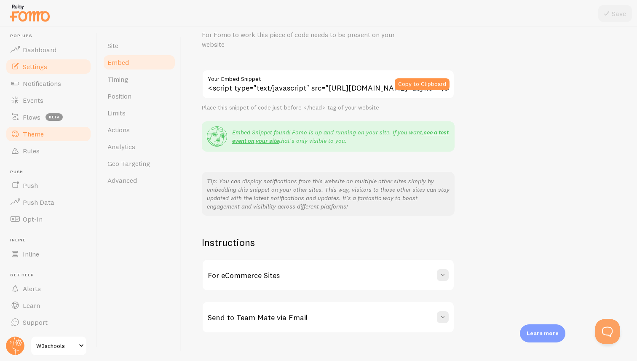
scroll to position [0, 0]
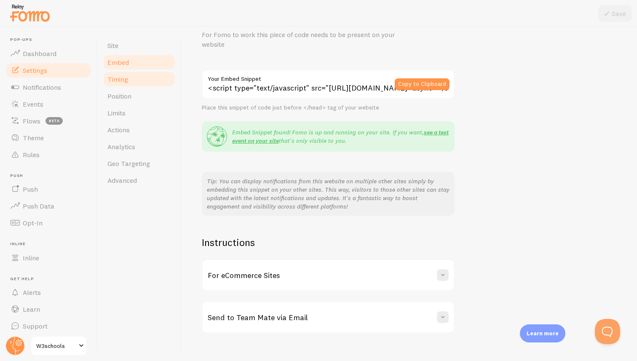
click at [115, 78] on span "Timing" at bounding box center [117, 79] width 21 height 8
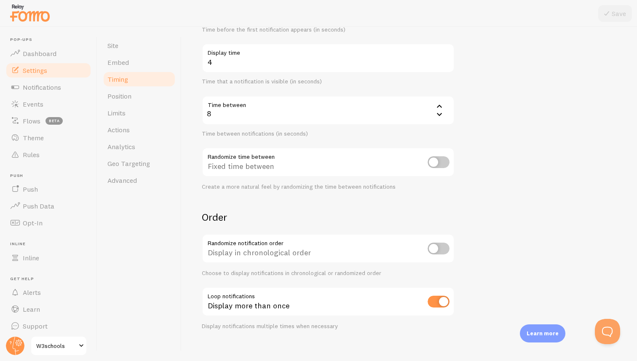
scroll to position [138, 0]
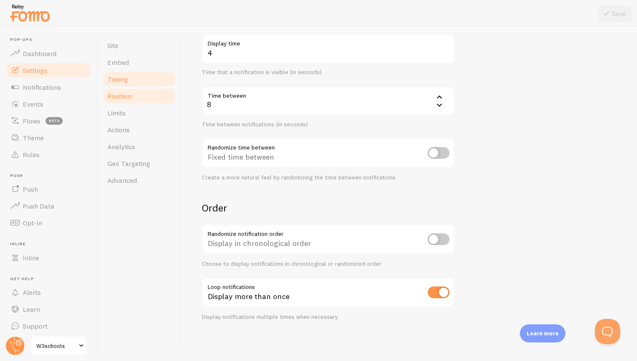
click at [124, 97] on span "Position" at bounding box center [119, 96] width 24 height 8
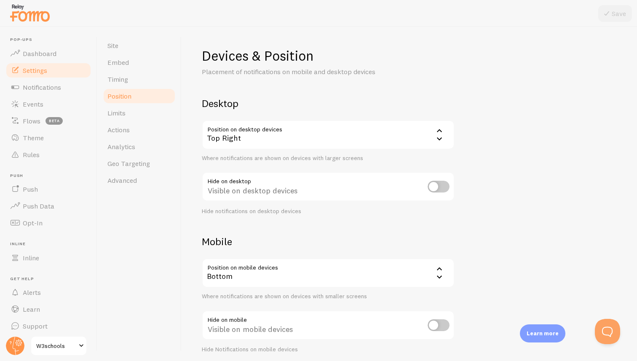
click at [441, 134] on icon at bounding box center [440, 131] width 10 height 10
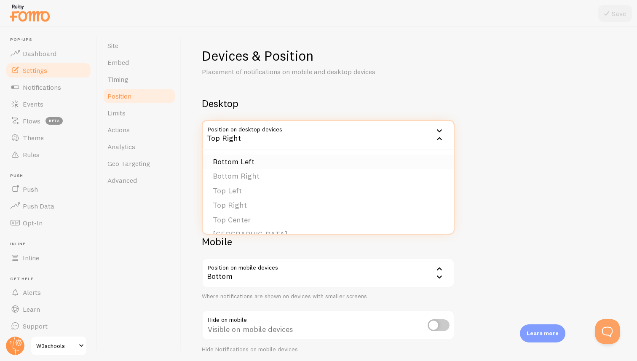
click at [247, 167] on li "Bottom Left" at bounding box center [328, 162] width 251 height 15
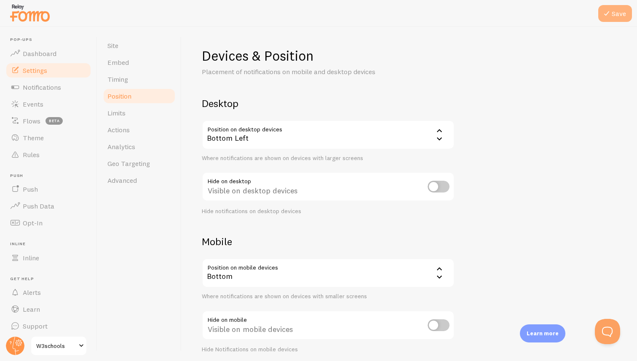
click at [616, 19] on button "Save" at bounding box center [616, 13] width 34 height 17
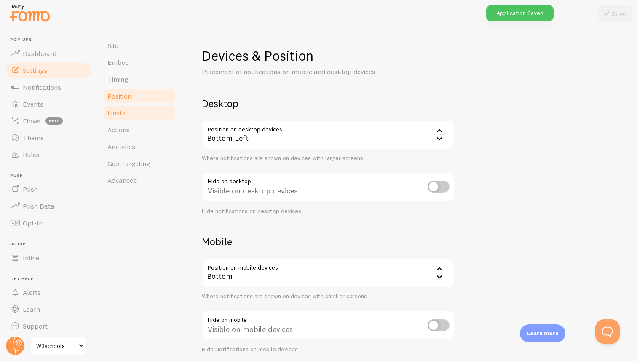
click at [125, 110] on span "Limits" at bounding box center [116, 113] width 18 height 8
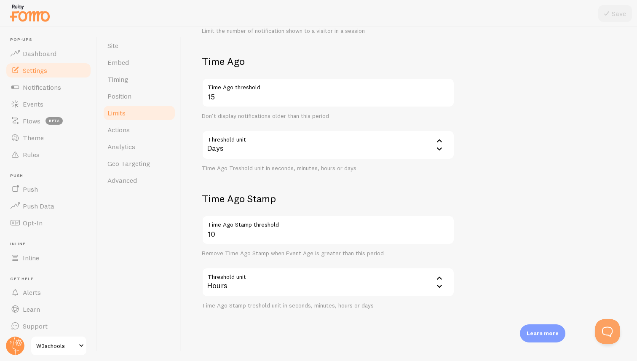
scroll to position [185, 0]
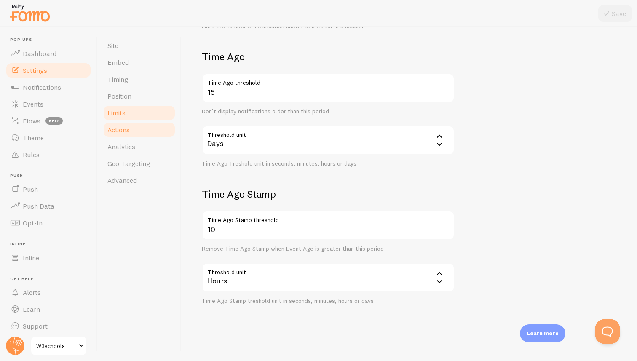
click at [127, 127] on span "Actions" at bounding box center [118, 130] width 22 height 8
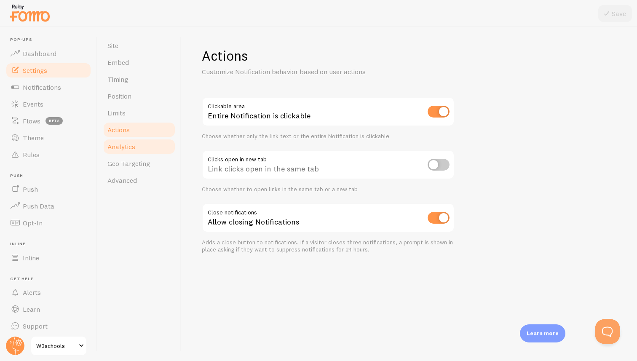
click at [130, 140] on link "Analytics" at bounding box center [139, 146] width 74 height 17
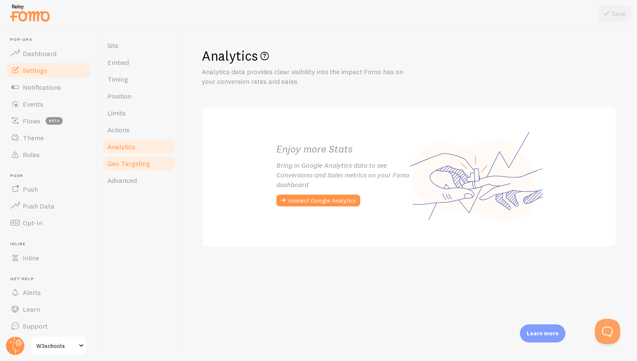
click at [132, 159] on span "Geo Targeting" at bounding box center [128, 163] width 43 height 8
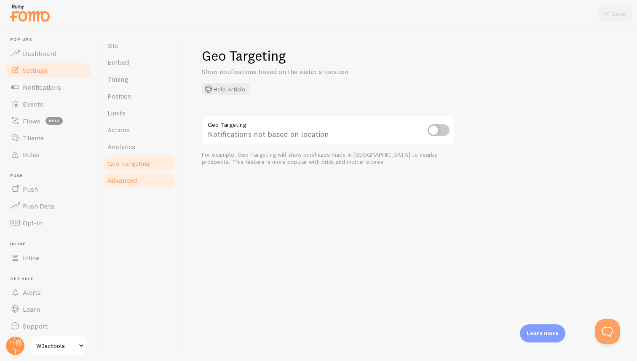
click at [136, 178] on span "Advanced" at bounding box center [122, 180] width 30 height 8
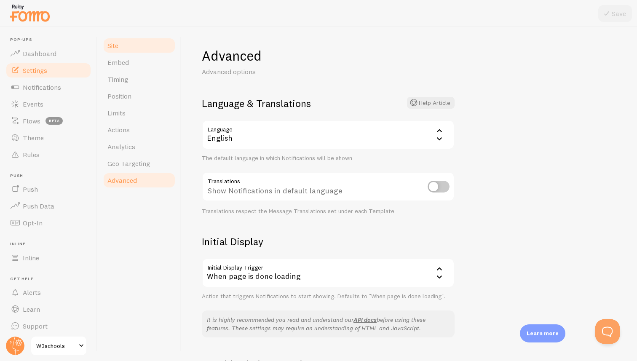
click at [131, 48] on link "Site" at bounding box center [139, 45] width 74 height 17
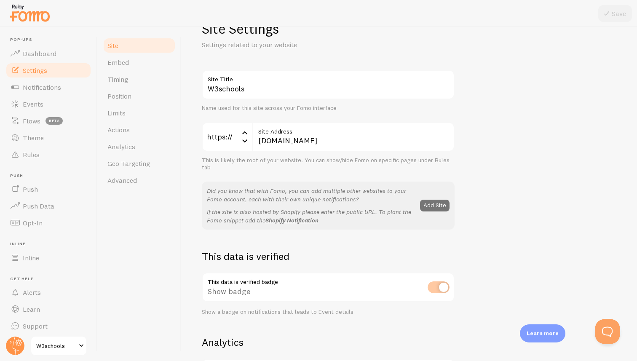
scroll to position [46, 0]
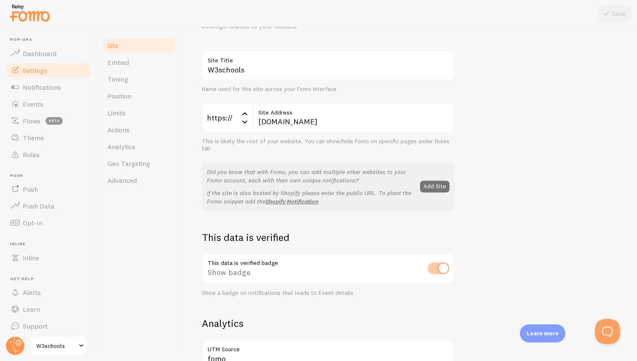
click at [228, 192] on p "If the site is also hosted by Shopify please enter the public URL. To plant the…" at bounding box center [311, 197] width 208 height 17
click at [237, 191] on p "If the site is also hosted by Shopify please enter the public URL. To plant the…" at bounding box center [311, 197] width 208 height 17
click at [229, 126] on div "https://" at bounding box center [227, 118] width 51 height 30
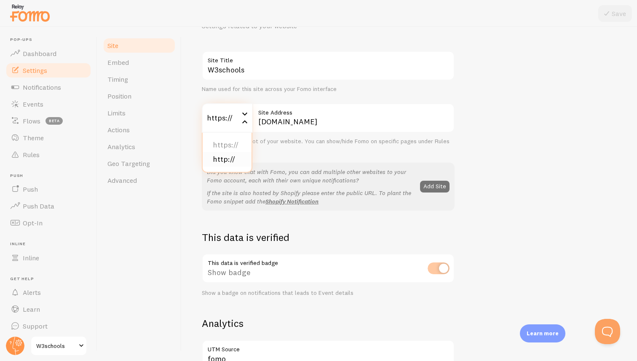
click at [226, 159] on li "http://" at bounding box center [227, 159] width 49 height 15
click at [231, 118] on div "http://" at bounding box center [227, 118] width 51 height 30
click at [229, 140] on li "https://" at bounding box center [227, 145] width 49 height 15
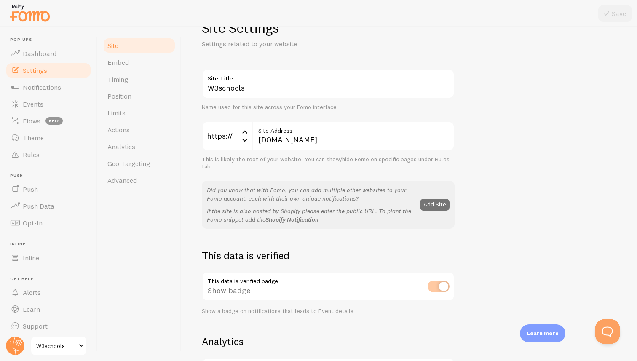
scroll to position [0, 0]
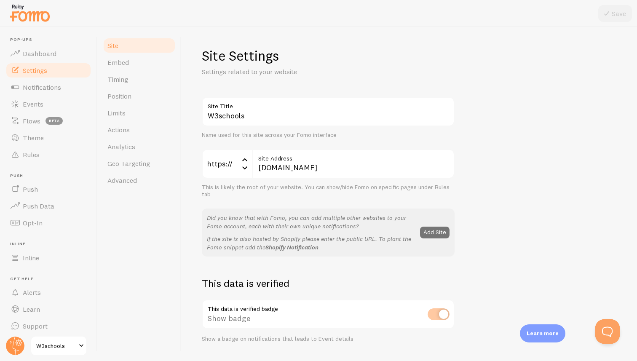
click at [11, 349] on circle at bounding box center [15, 346] width 19 height 19
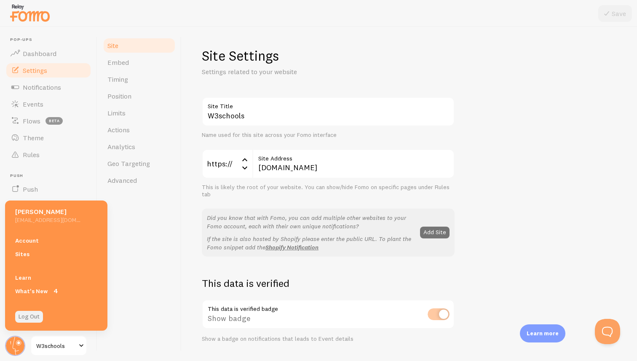
click at [31, 318] on link "Log Out" at bounding box center [29, 317] width 28 height 12
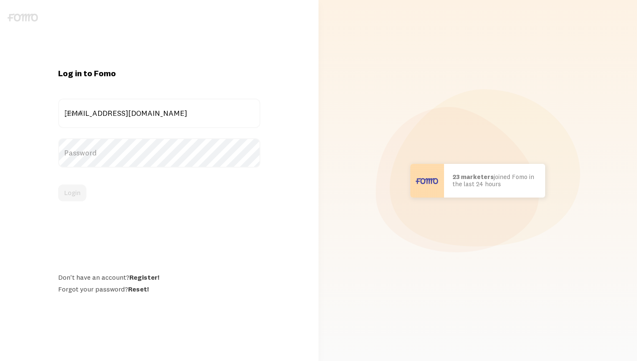
click at [164, 114] on label "Email" at bounding box center [159, 114] width 202 height 30
click at [164, 114] on input "[EMAIL_ADDRESS][DOMAIN_NAME]" at bounding box center [159, 114] width 202 height 30
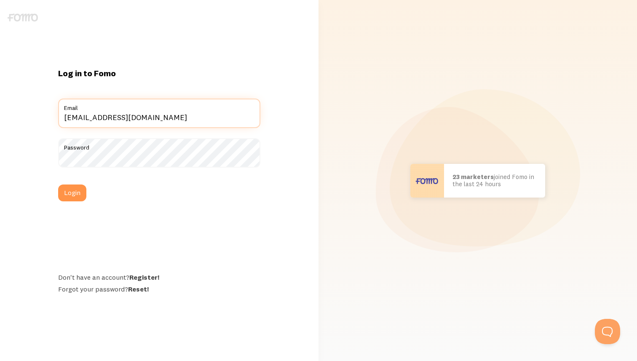
type input "[EMAIL_ADDRESS][DOMAIN_NAME]"
click at [58, 185] on button "Login" at bounding box center [72, 193] width 28 height 17
